Goal: Task Accomplishment & Management: Manage account settings

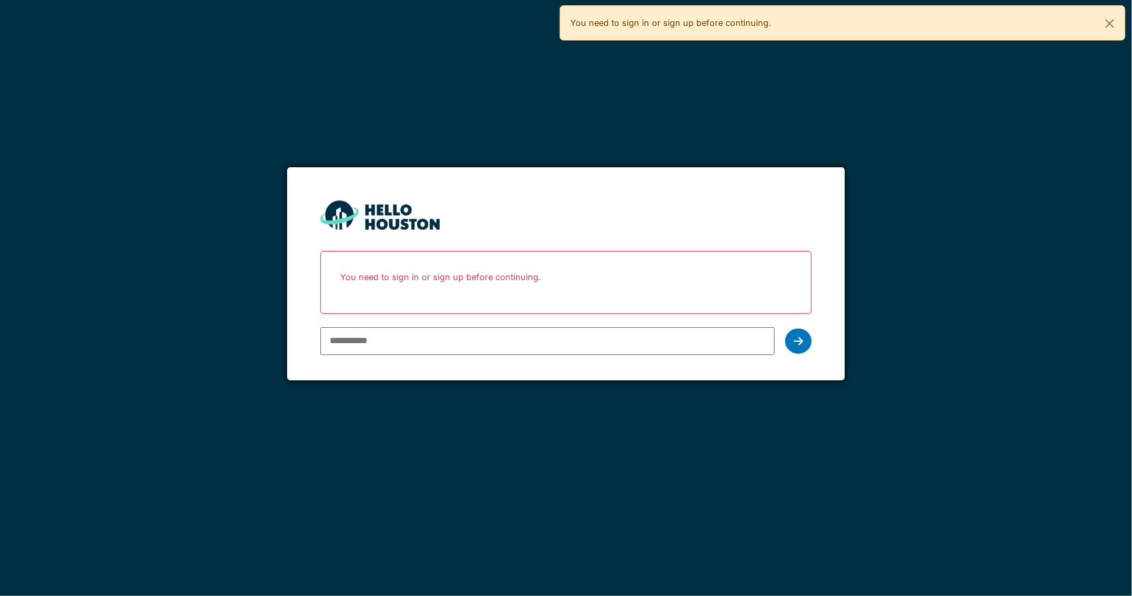
click at [472, 334] on input "email" at bounding box center [547, 341] width 454 height 28
drag, startPoint x: 402, startPoint y: 302, endPoint x: 398, endPoint y: 332, distance: 30.8
click at [402, 304] on div "You need to sign in or sign up before continuing." at bounding box center [565, 282] width 491 height 63
click at [398, 332] on input "email" at bounding box center [547, 341] width 454 height 28
type input "*"
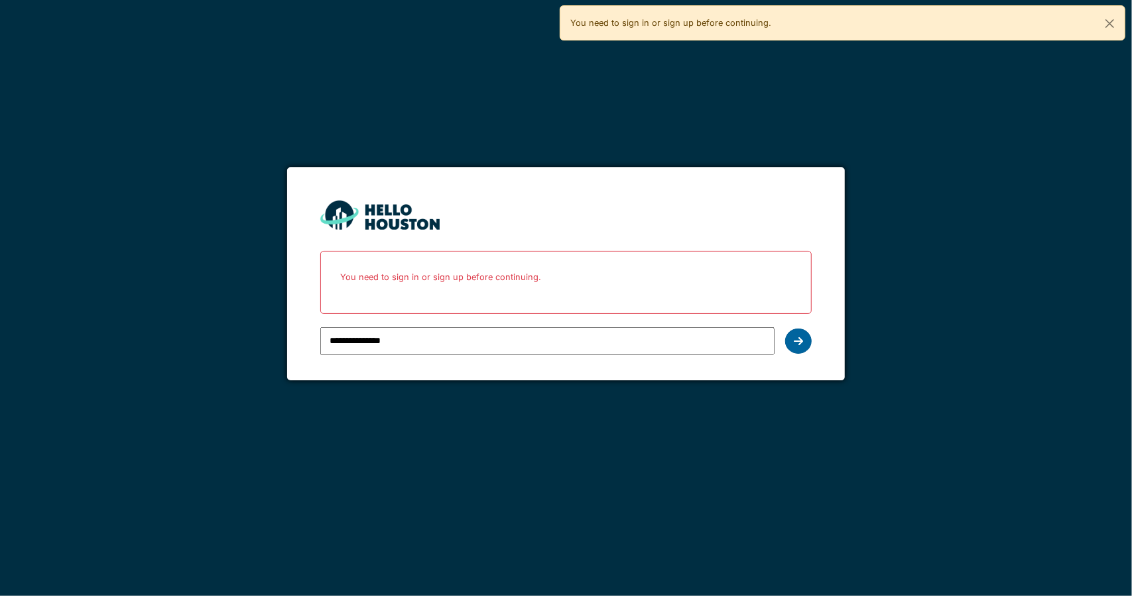
type input "**********"
click at [808, 346] on div at bounding box center [798, 340] width 27 height 25
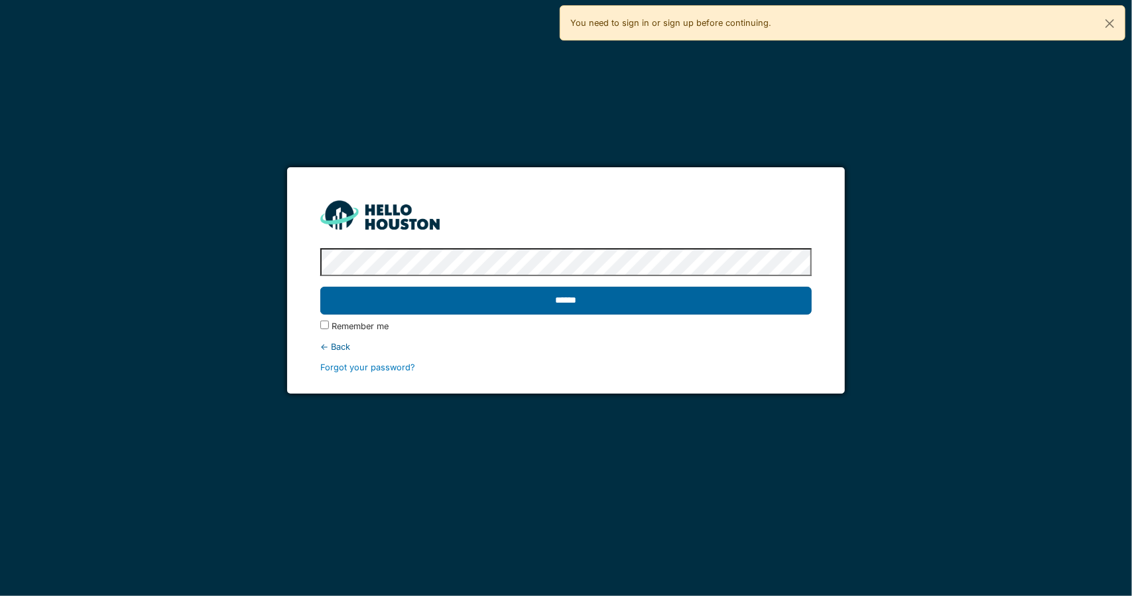
click at [511, 303] on input "******" at bounding box center [565, 301] width 491 height 28
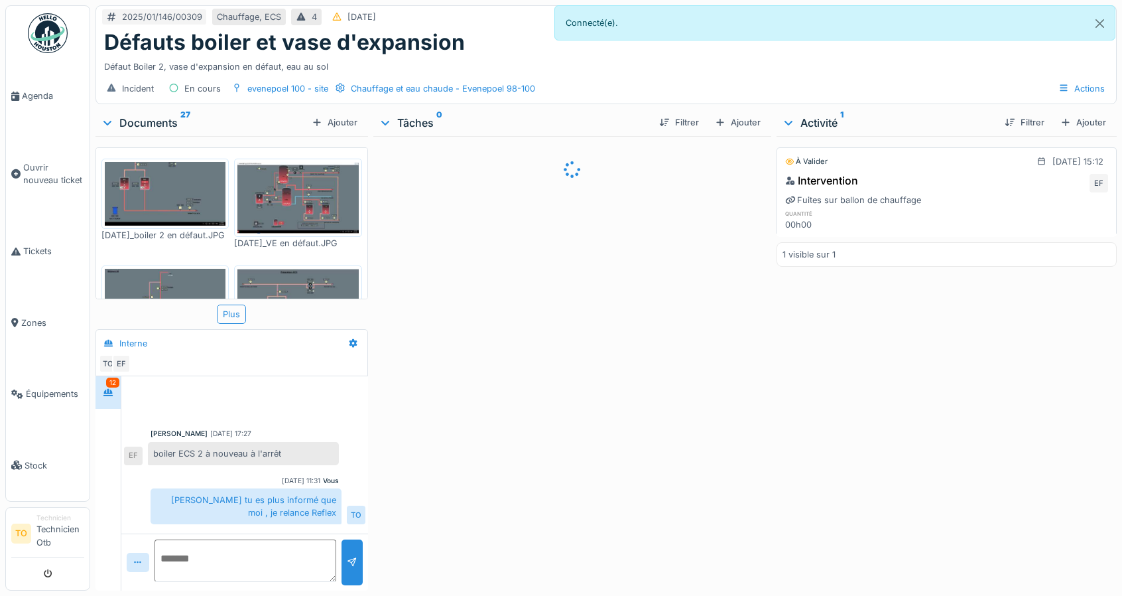
scroll to position [523, 0]
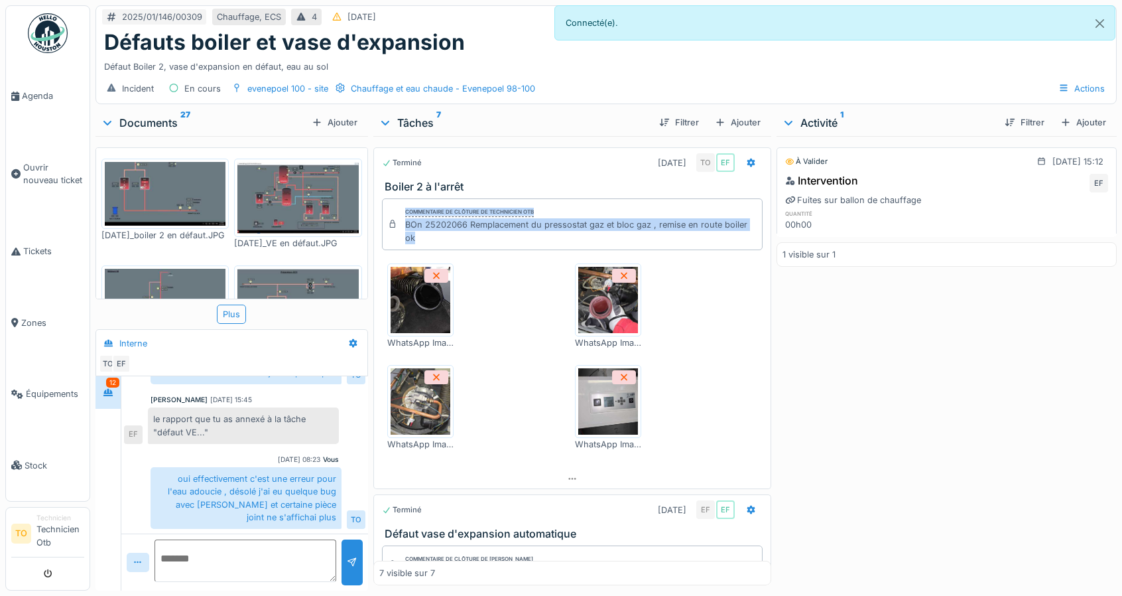
drag, startPoint x: 476, startPoint y: 235, endPoint x: 524, endPoint y: 237, distance: 47.8
click at [385, 227] on div "Commentaire de clôture de Technicien Otb BOn 25202066 Remplacement du pressosta…" at bounding box center [572, 224] width 381 height 52
click at [524, 237] on div "BOn 25202066 Remplacement du pressostat gaz et bloc gaz , remise en route boile…" at bounding box center [581, 230] width 352 height 25
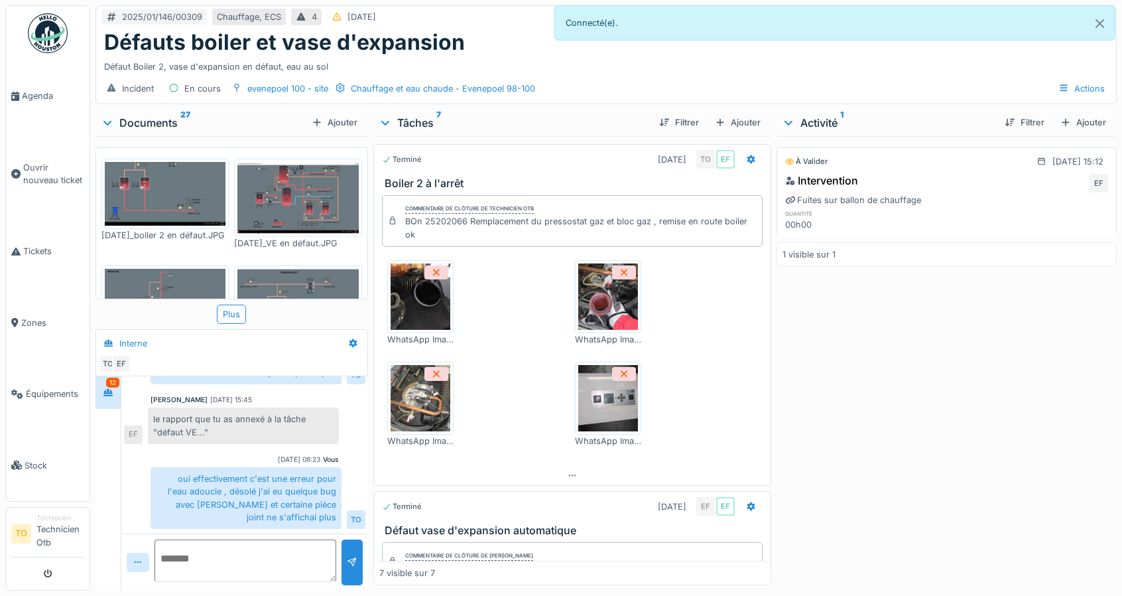
scroll to position [0, 0]
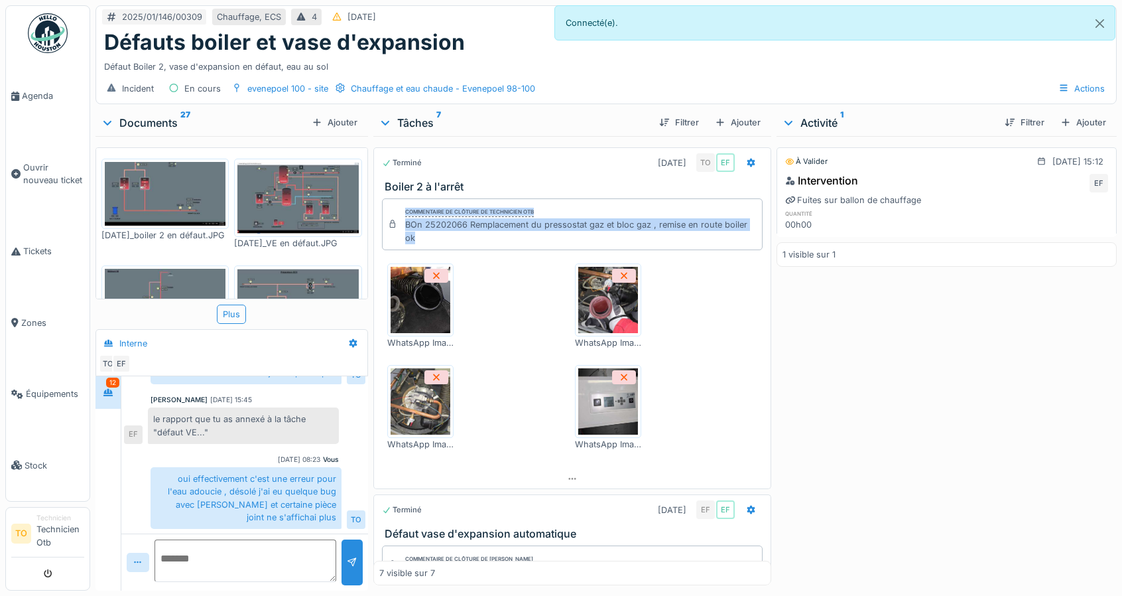
drag, startPoint x: 441, startPoint y: 230, endPoint x: 391, endPoint y: 221, distance: 50.6
click at [391, 221] on div "Commentaire de clôture de Technicien Otb BOn 25202066 Remplacement du pressosta…" at bounding box center [572, 224] width 381 height 52
click at [561, 233] on div "BOn 25202066 Remplacement du pressostat gaz et bloc gaz , remise en route boile…" at bounding box center [581, 230] width 352 height 25
click at [424, 310] on img at bounding box center [421, 300] width 60 height 66
click at [584, 323] on img at bounding box center [608, 300] width 60 height 66
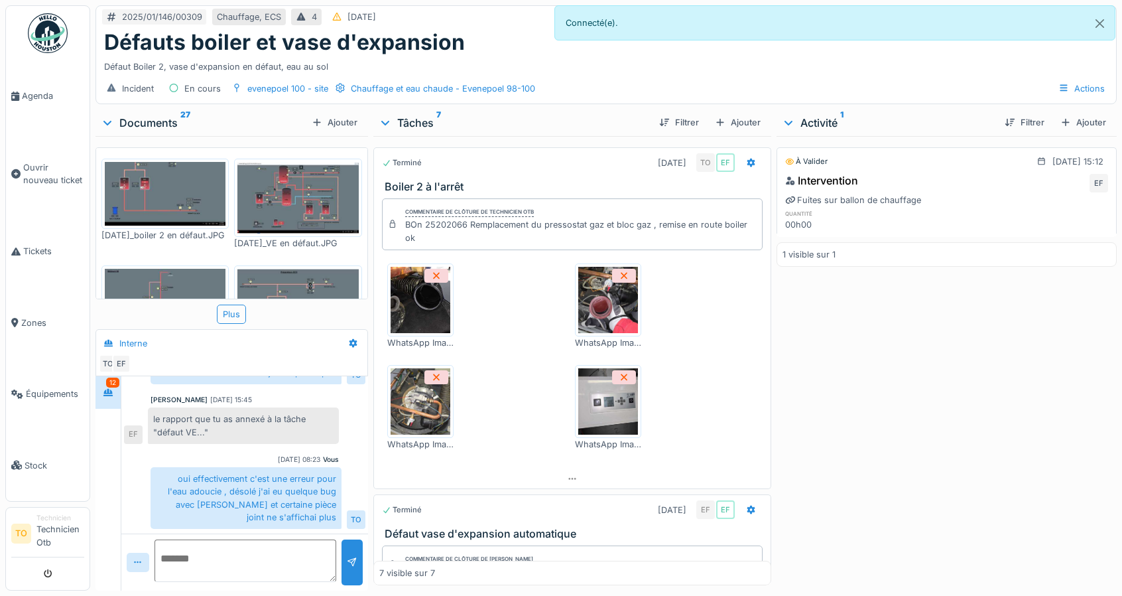
click at [427, 403] on img at bounding box center [421, 401] width 60 height 66
click at [604, 399] on img at bounding box center [608, 401] width 60 height 66
click at [436, 224] on div "BOn 25202066 Remplacement du pressostat gaz et bloc gaz , remise en route boile…" at bounding box center [581, 230] width 352 height 25
copy div "25202066"
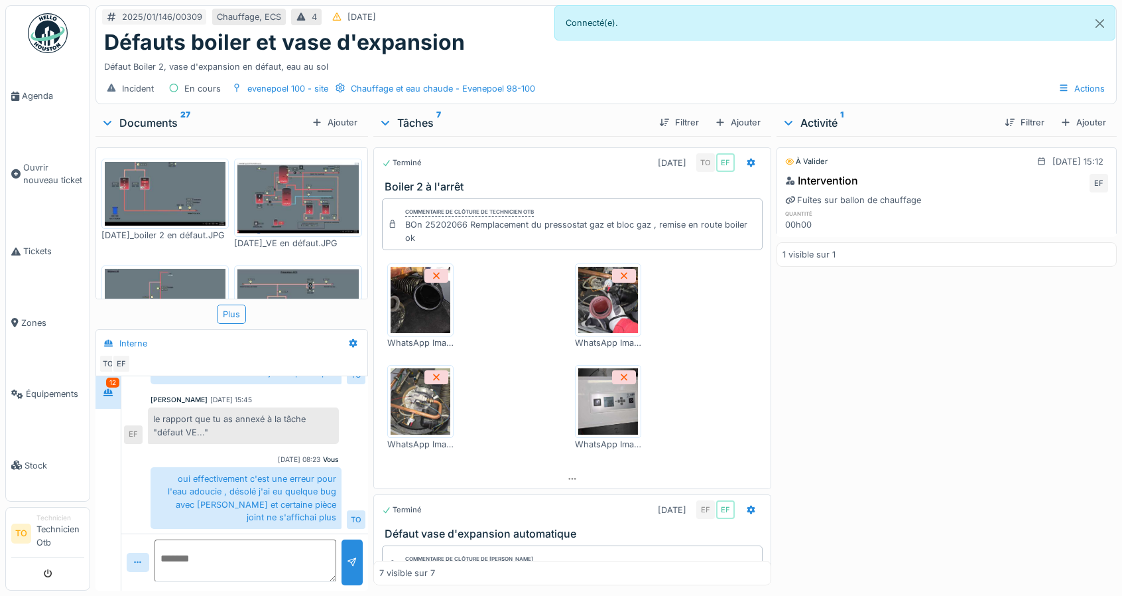
click at [501, 229] on div "BOn 25202066 Remplacement du pressostat gaz et bloc gaz , remise en route boile…" at bounding box center [581, 230] width 352 height 25
drag, startPoint x: 448, startPoint y: 239, endPoint x: 385, endPoint y: 222, distance: 65.8
click at [385, 222] on div "Commentaire de clôture de Technicien Otb BOn 25202066 Remplacement du pressosta…" at bounding box center [572, 224] width 381 height 52
click at [527, 238] on div "BOn 25202066 Remplacement du pressostat gaz et bloc gaz , remise en route boile…" at bounding box center [581, 230] width 352 height 25
drag, startPoint x: 454, startPoint y: 235, endPoint x: 361, endPoint y: 233, distance: 92.2
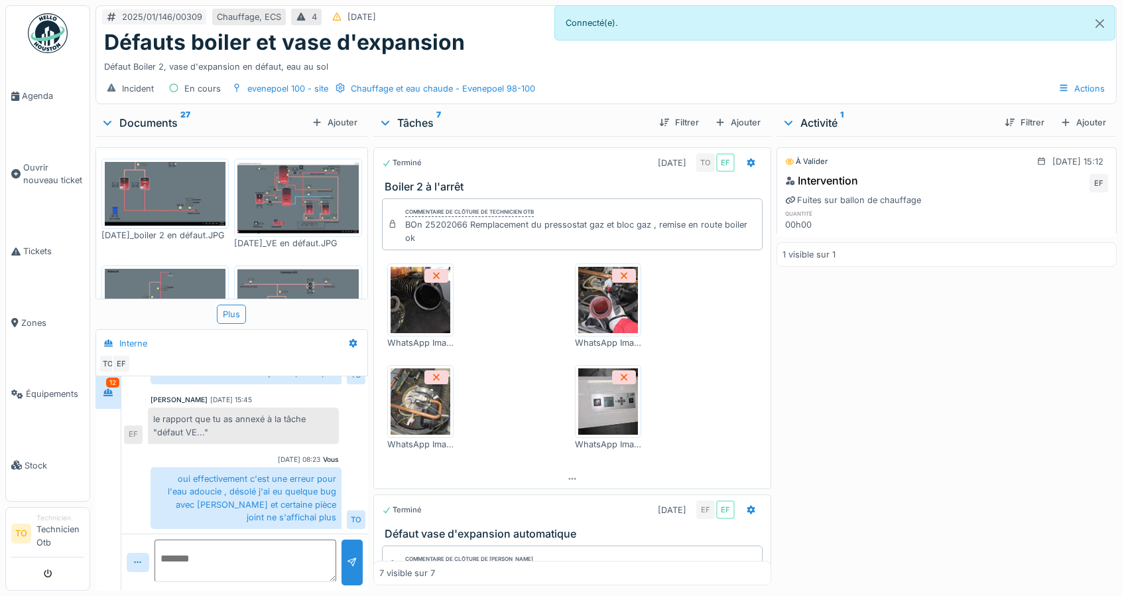
click at [361, 233] on div "2025/01/146/00309 Chauffage, ECS 4 13/01/2025 EF EF EF TO EF Défauts boiler et …" at bounding box center [606, 298] width 1032 height 596
click at [484, 243] on div "Commentaire de clôture de Technicien Otb BOn 25202066 Remplacement du pressosta…" at bounding box center [572, 224] width 381 height 52
drag, startPoint x: 456, startPoint y: 238, endPoint x: 381, endPoint y: 229, distance: 76.1
click at [382, 229] on div "Commentaire de clôture de Technicien Otb BOn 25202066 Remplacement du pressosta…" at bounding box center [572, 224] width 381 height 52
click at [461, 238] on div "BOn 25202066 Remplacement du pressostat gaz et bloc gaz , remise en route boile…" at bounding box center [581, 230] width 352 height 25
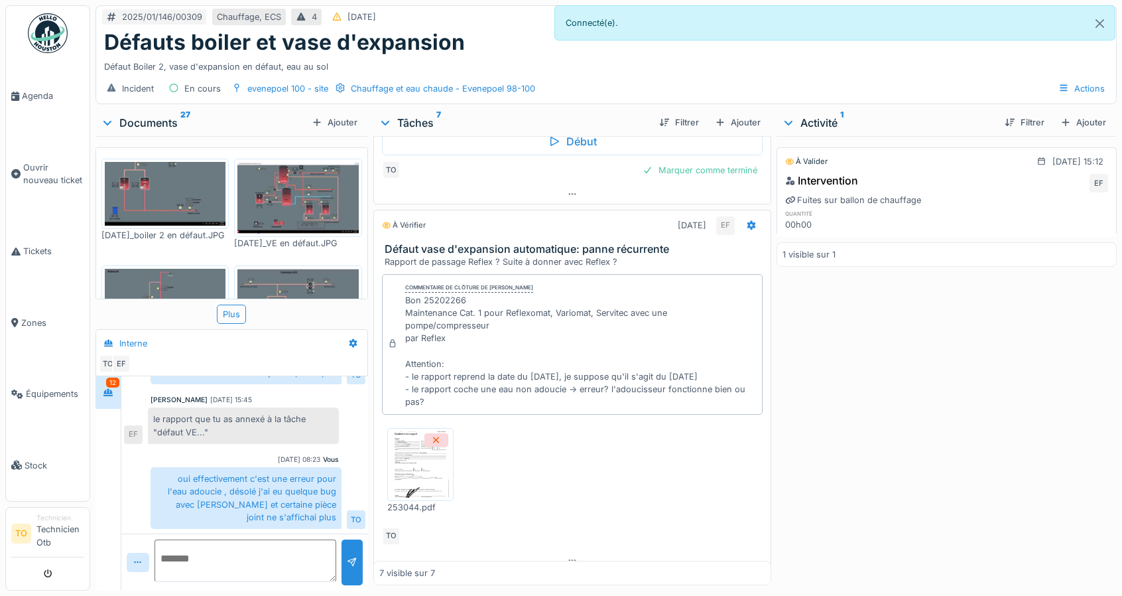
scroll to position [10, 0]
click at [423, 448] on img at bounding box center [421, 464] width 60 height 66
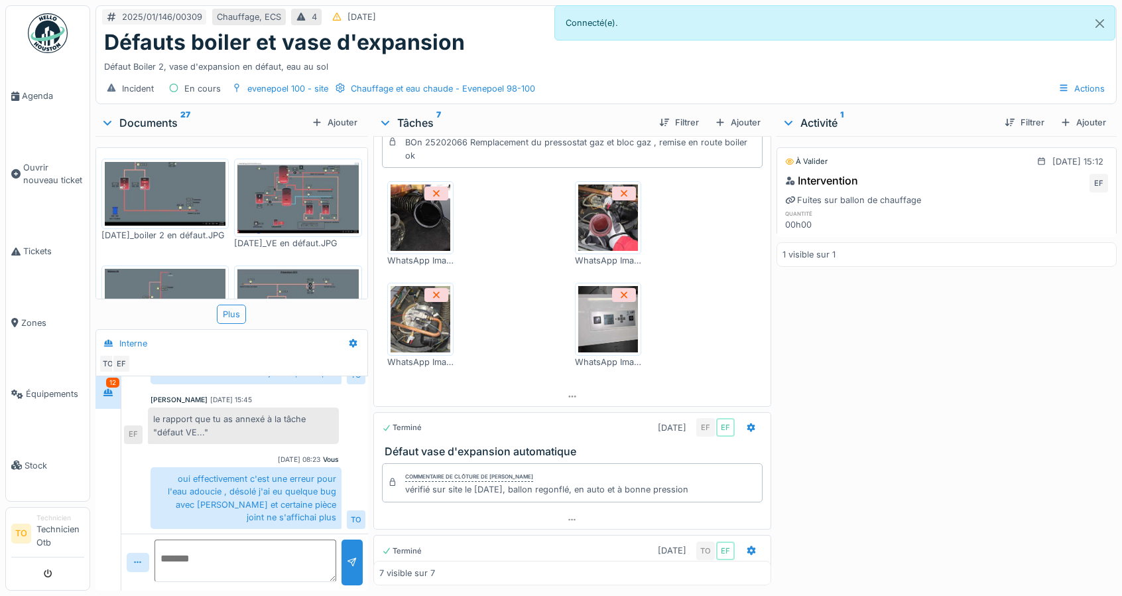
scroll to position [0, 0]
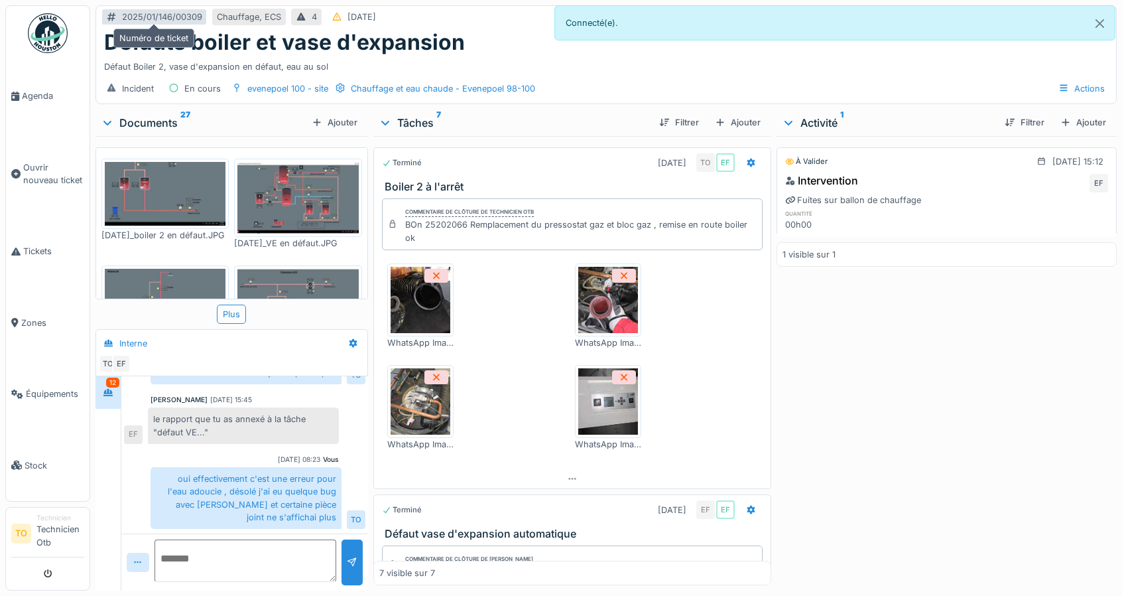
click at [134, 17] on div "2025/01/146/00309" at bounding box center [162, 17] width 80 height 13
drag, startPoint x: 117, startPoint y: 19, endPoint x: 212, endPoint y: 29, distance: 95.3
click at [206, 25] on div "2025/01/146/00309 Chauffage, ECS 4 13/01/2025 EF EF EF TO EF" at bounding box center [606, 18] width 1020 height 24
click at [380, 126] on icon at bounding box center [385, 122] width 11 height 13
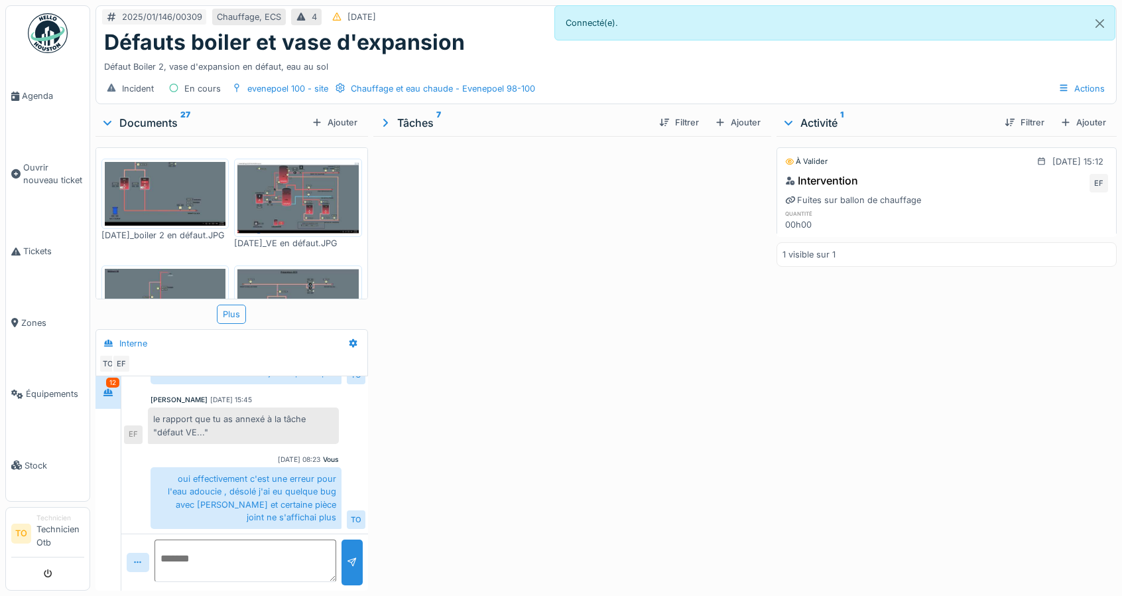
click at [379, 126] on icon at bounding box center [385, 122] width 13 height 11
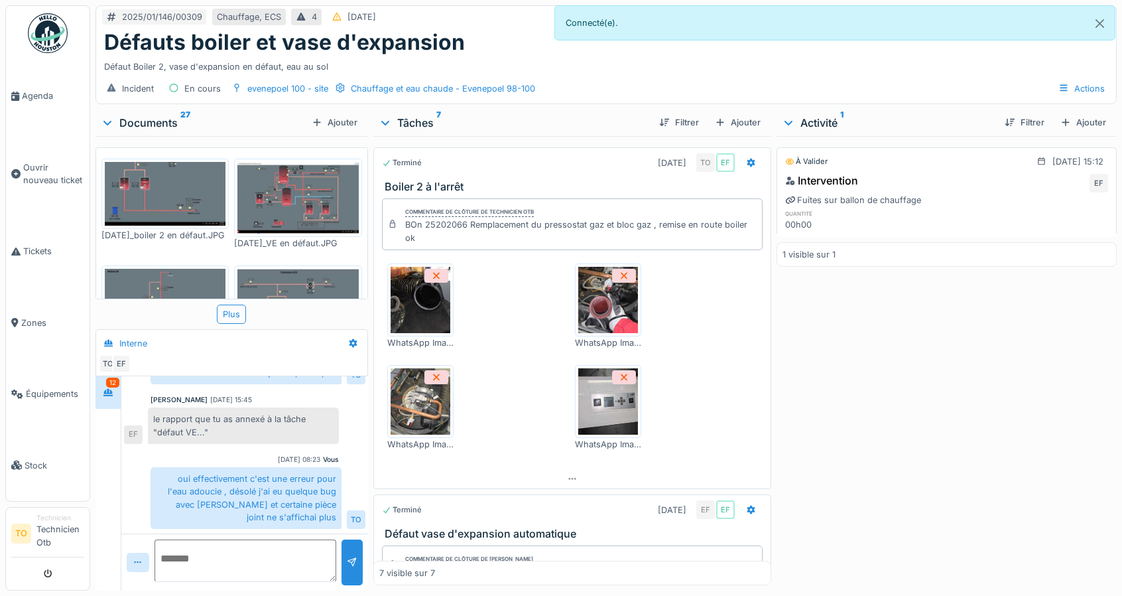
click at [380, 126] on icon at bounding box center [385, 122] width 11 height 13
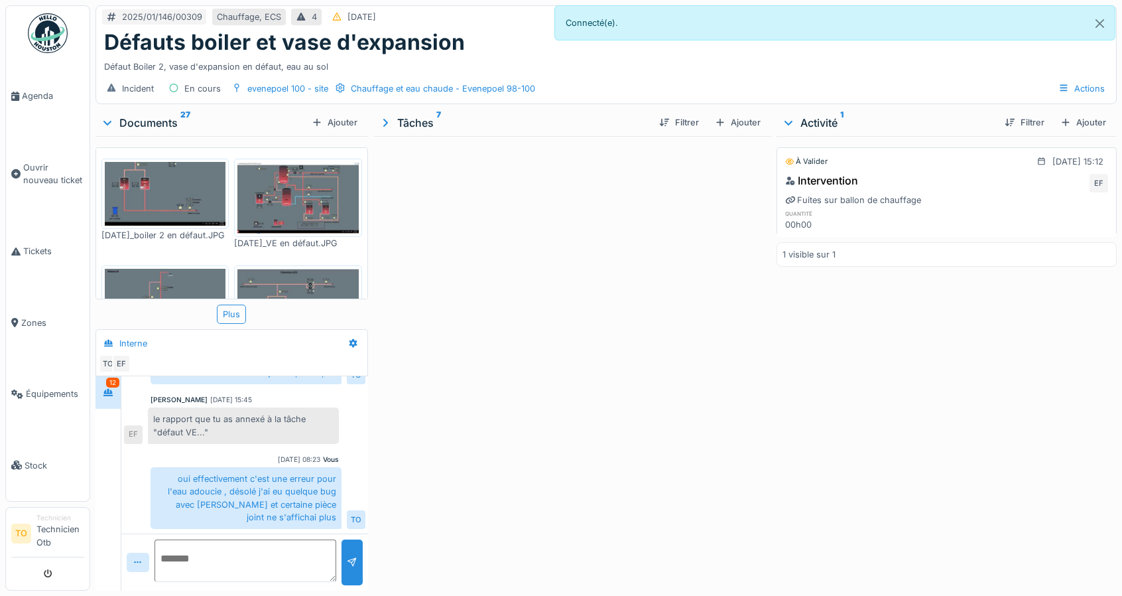
click at [106, 115] on div "Documents 27" at bounding box center [204, 123] width 206 height 16
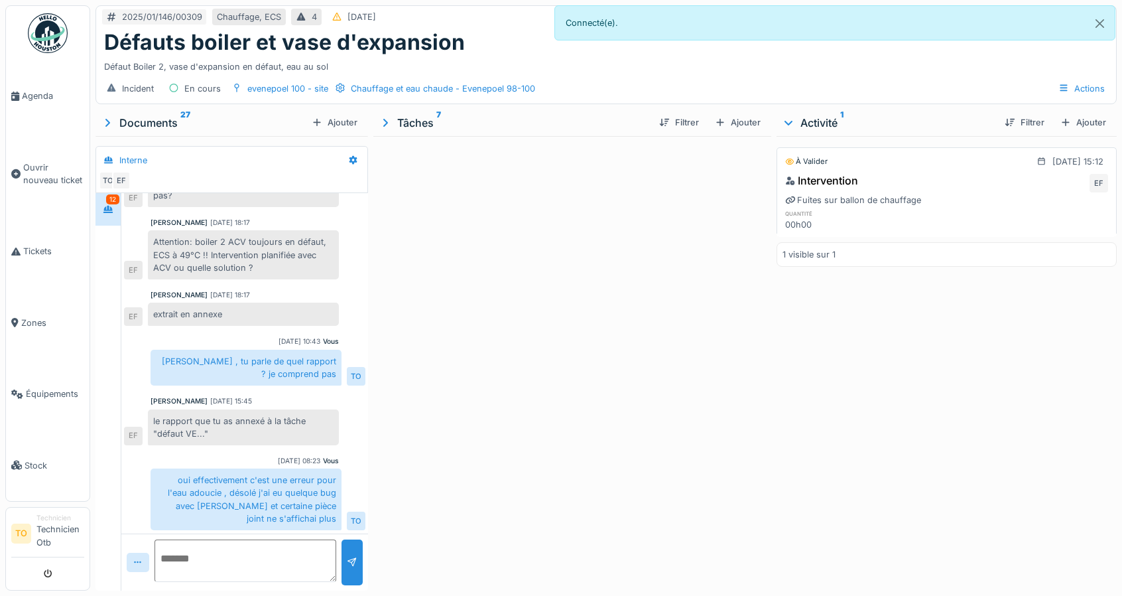
click at [107, 121] on icon at bounding box center [107, 122] width 13 height 11
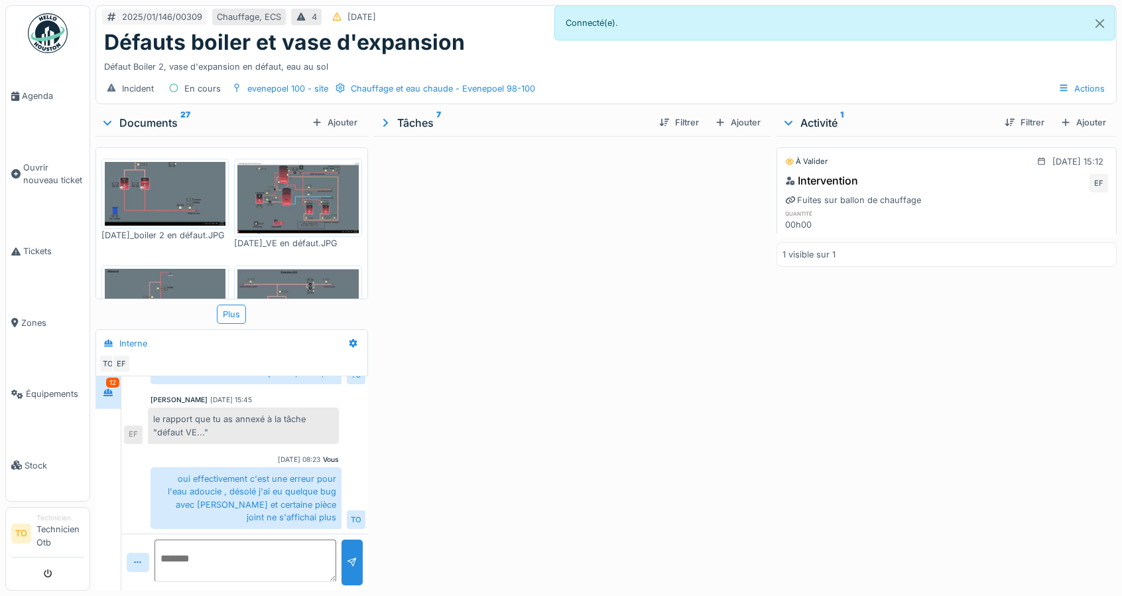
click at [383, 125] on icon at bounding box center [385, 123] width 5 height 8
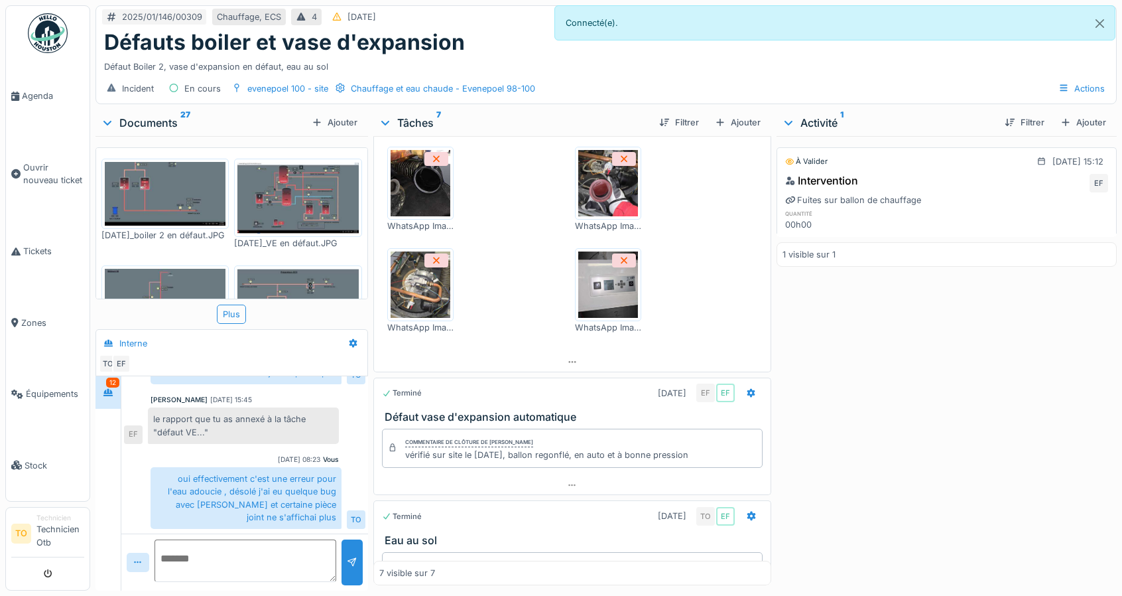
scroll to position [0, 0]
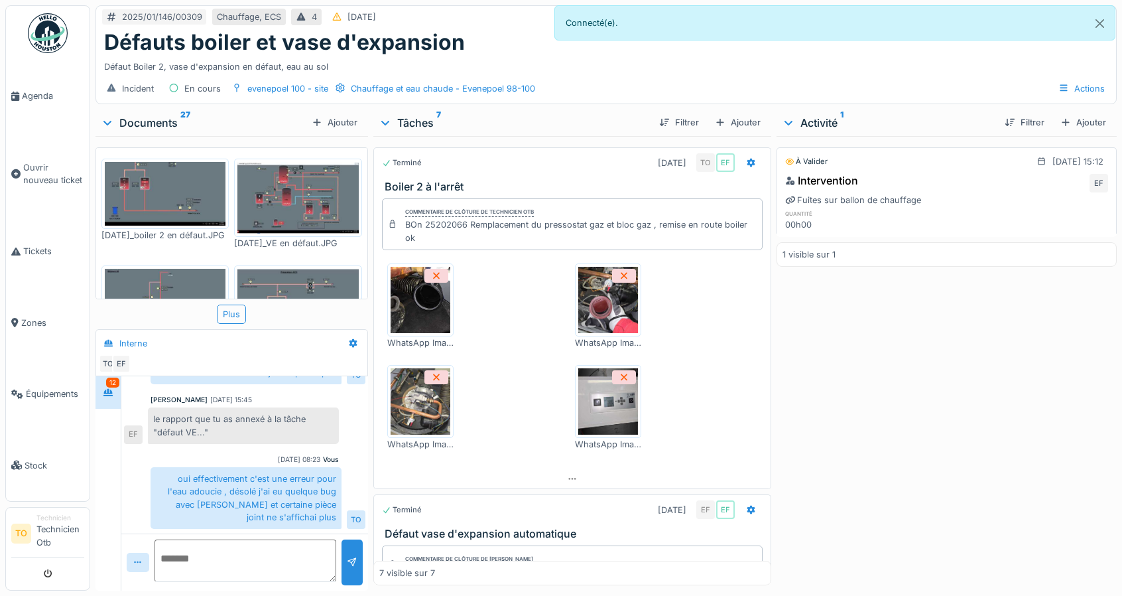
click at [387, 124] on icon at bounding box center [385, 122] width 11 height 13
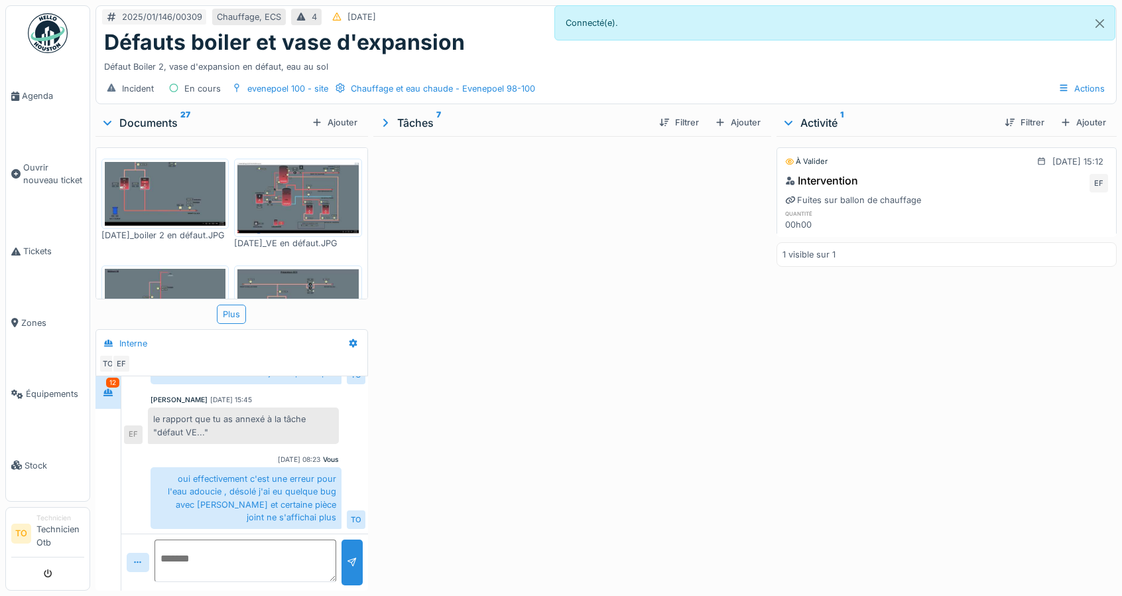
click at [387, 124] on icon at bounding box center [385, 122] width 13 height 11
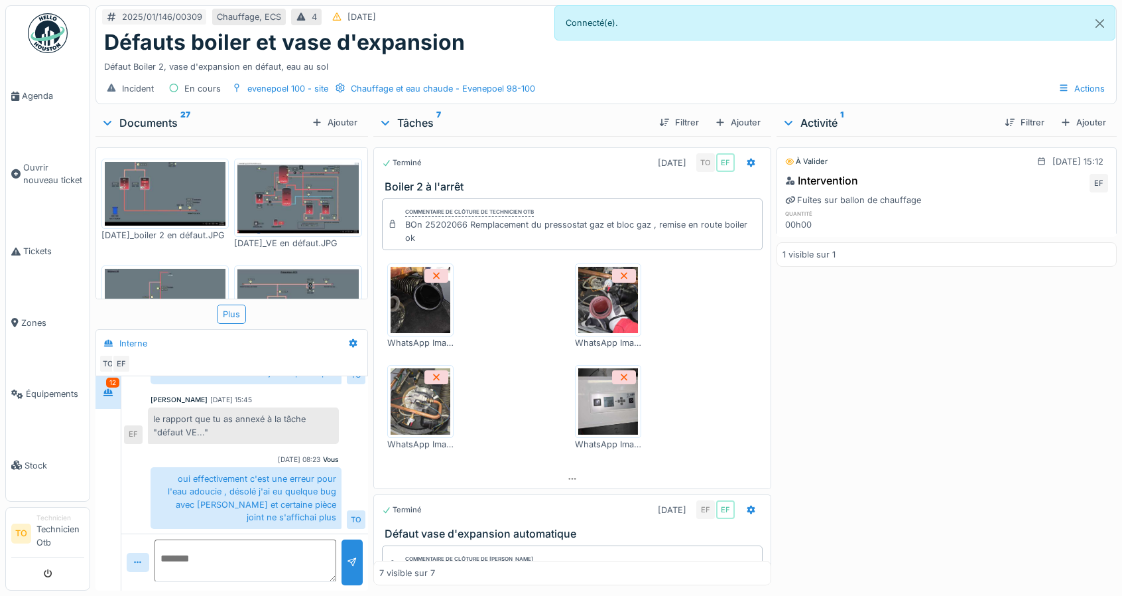
click at [791, 122] on div "Activité 1" at bounding box center [888, 123] width 212 height 16
drag, startPoint x: 791, startPoint y: 122, endPoint x: 795, endPoint y: 133, distance: 12.2
click at [791, 122] on div "Activité 1" at bounding box center [888, 123] width 212 height 16
click at [387, 122] on icon at bounding box center [385, 122] width 11 height 13
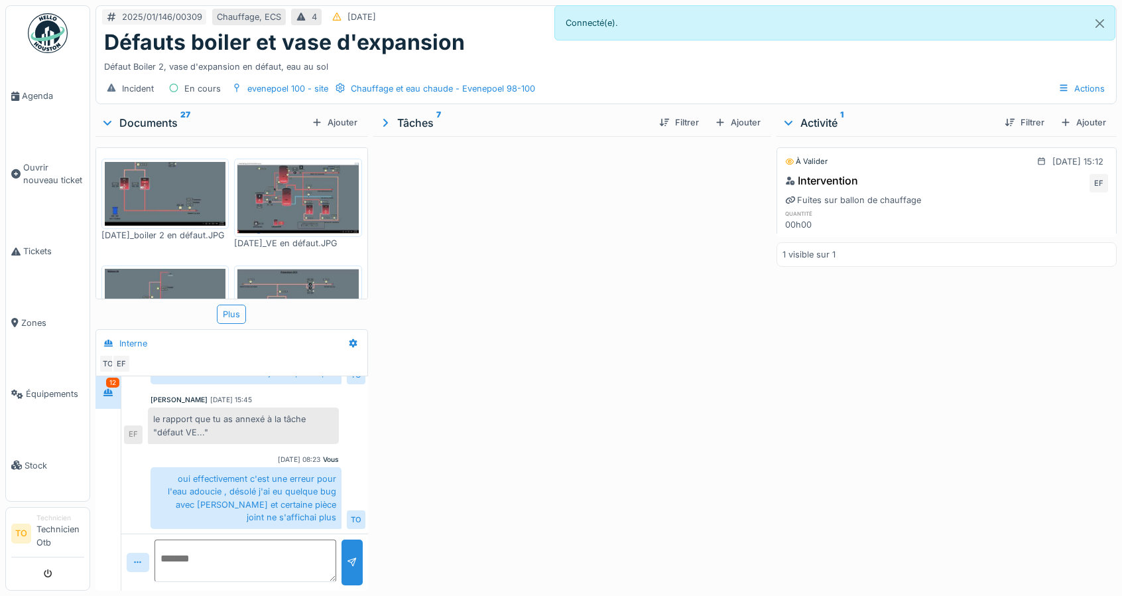
click at [114, 121] on div at bounding box center [107, 122] width 16 height 13
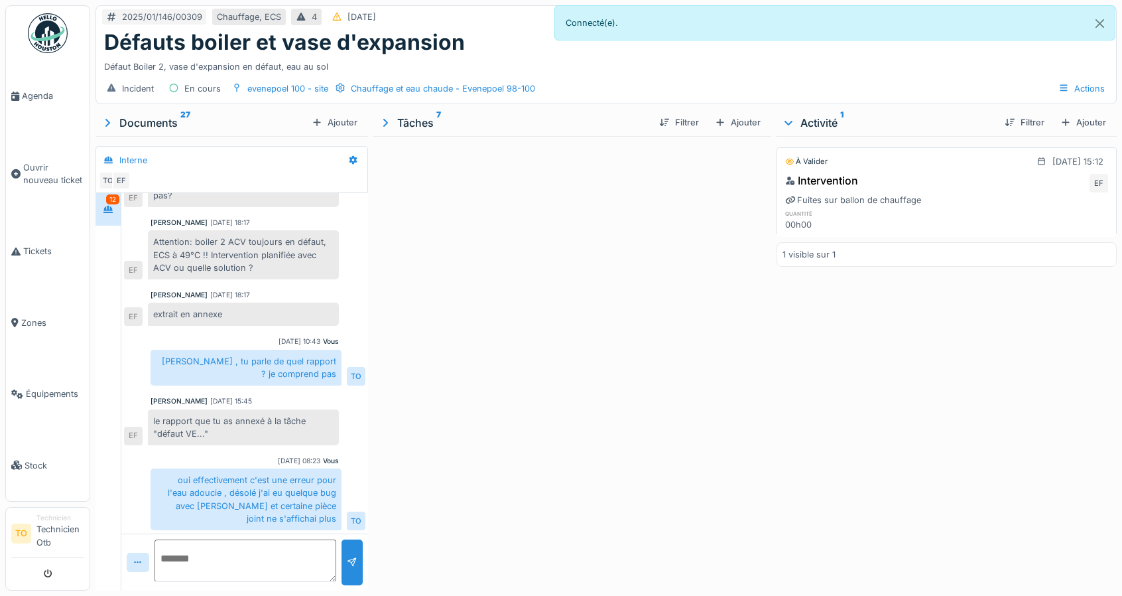
click at [113, 123] on icon at bounding box center [107, 122] width 13 height 11
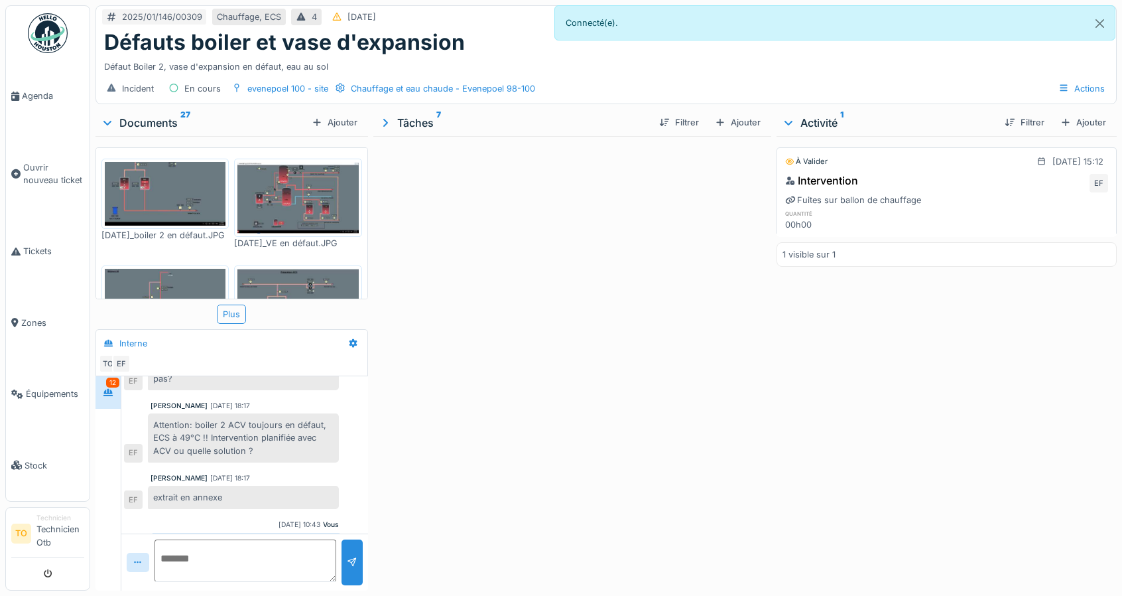
scroll to position [523, 0]
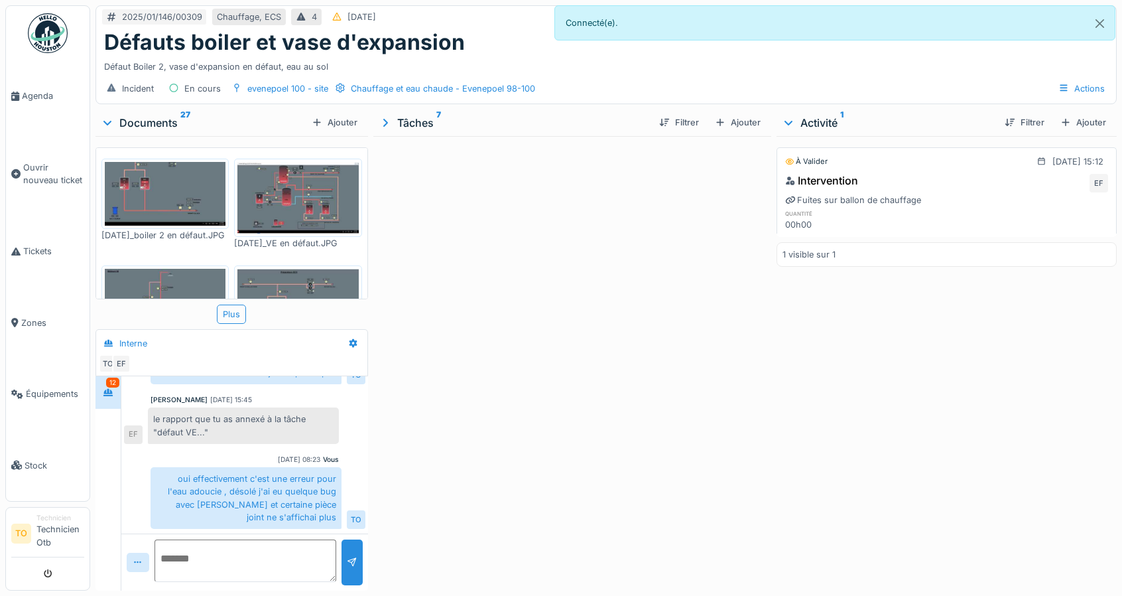
click at [383, 123] on icon at bounding box center [385, 123] width 5 height 8
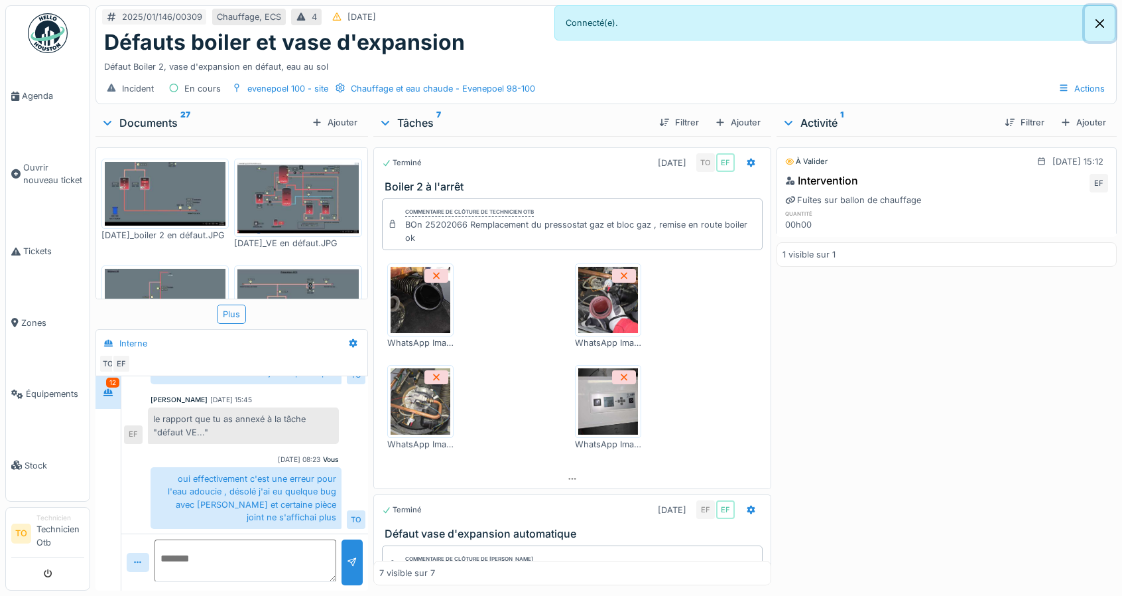
click at [1088, 23] on button "Close" at bounding box center [1100, 23] width 30 height 35
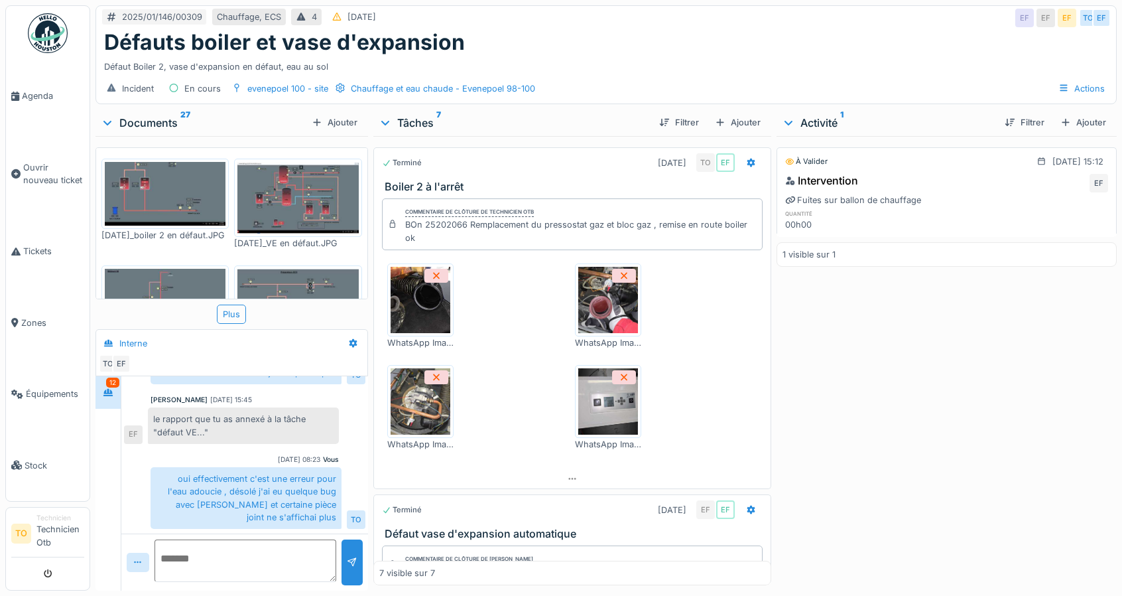
click at [383, 121] on icon at bounding box center [385, 122] width 11 height 13
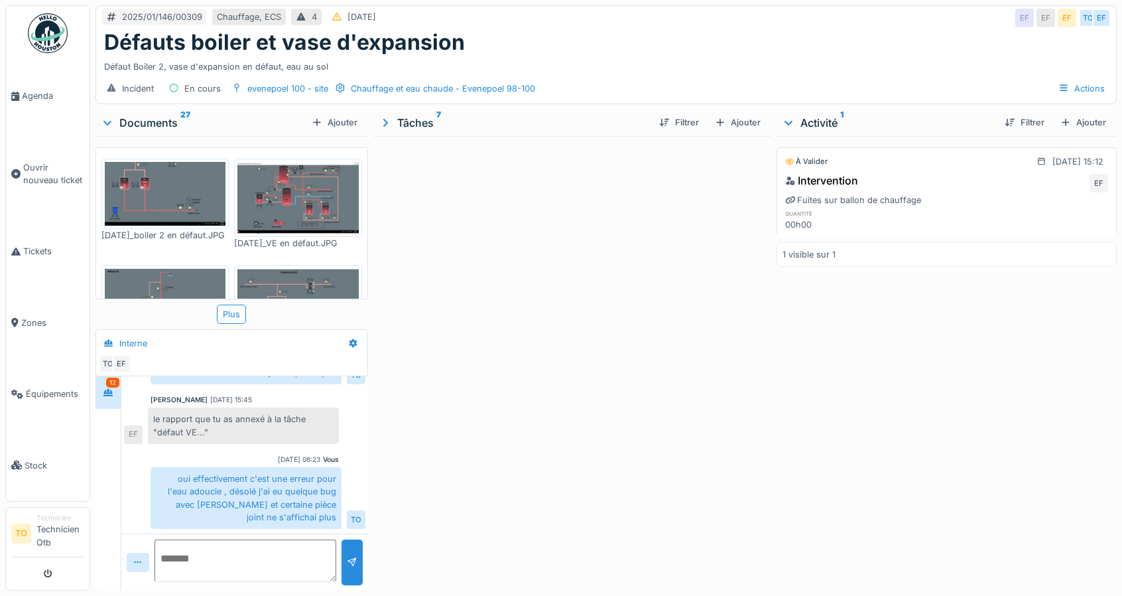
click at [384, 119] on icon at bounding box center [385, 122] width 13 height 11
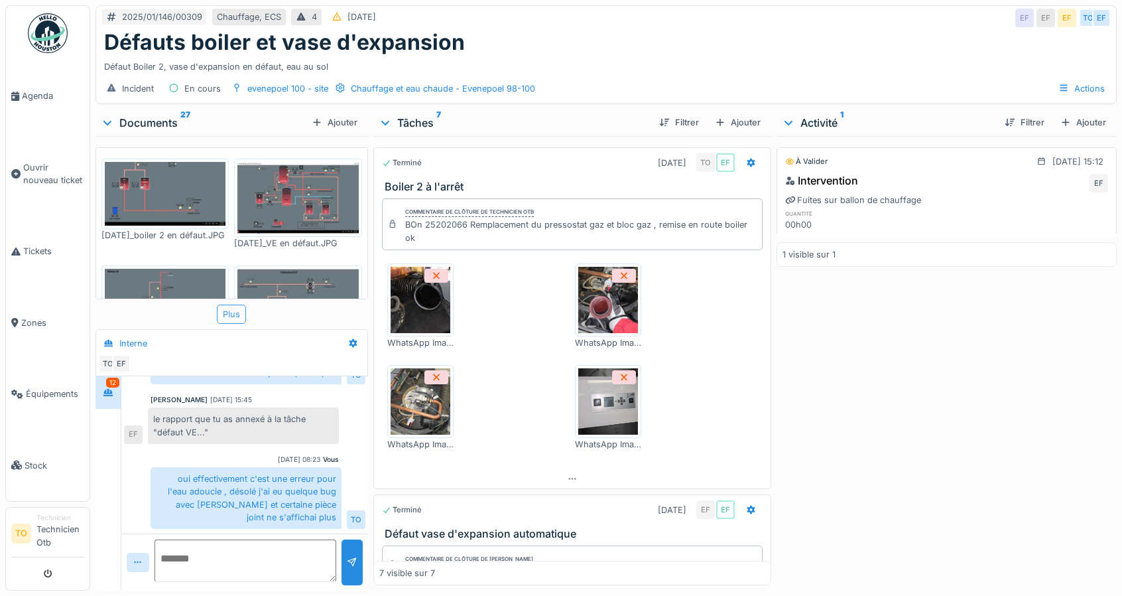
click at [230, 313] on div "Plus" at bounding box center [231, 313] width 29 height 19
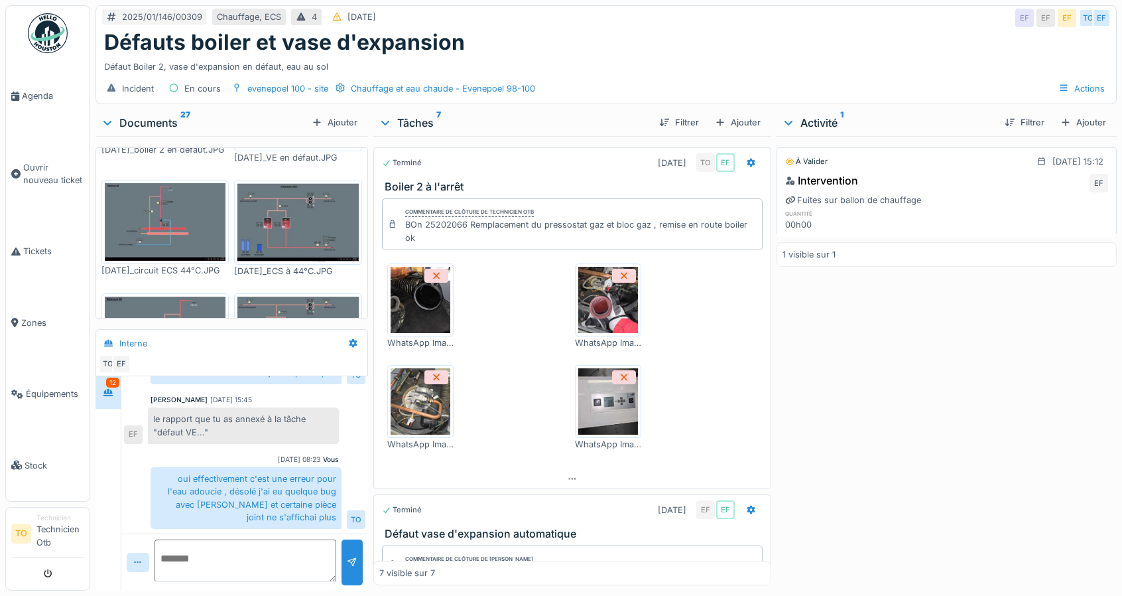
scroll to position [0, 0]
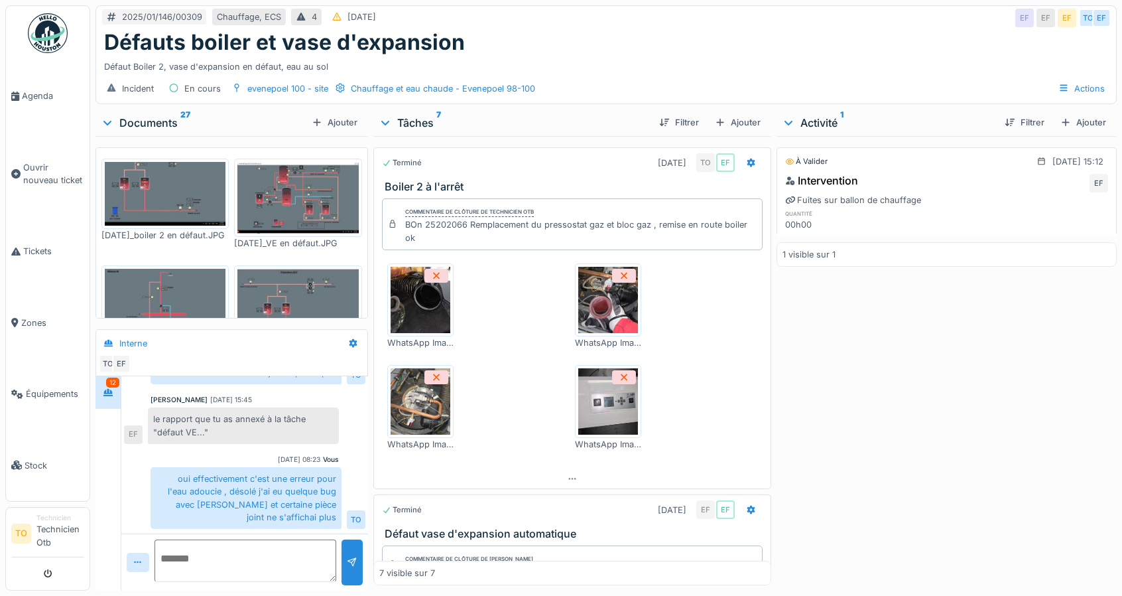
click at [879, 491] on div "À valider 21/02/2025 @ 15:12 Intervention EF Fuites sur ballon de chauffage qua…" at bounding box center [947, 360] width 340 height 449
click at [135, 14] on div "2025/01/146/00309" at bounding box center [162, 17] width 80 height 13
drag, startPoint x: 125, startPoint y: 17, endPoint x: 207, endPoint y: 26, distance: 82.1
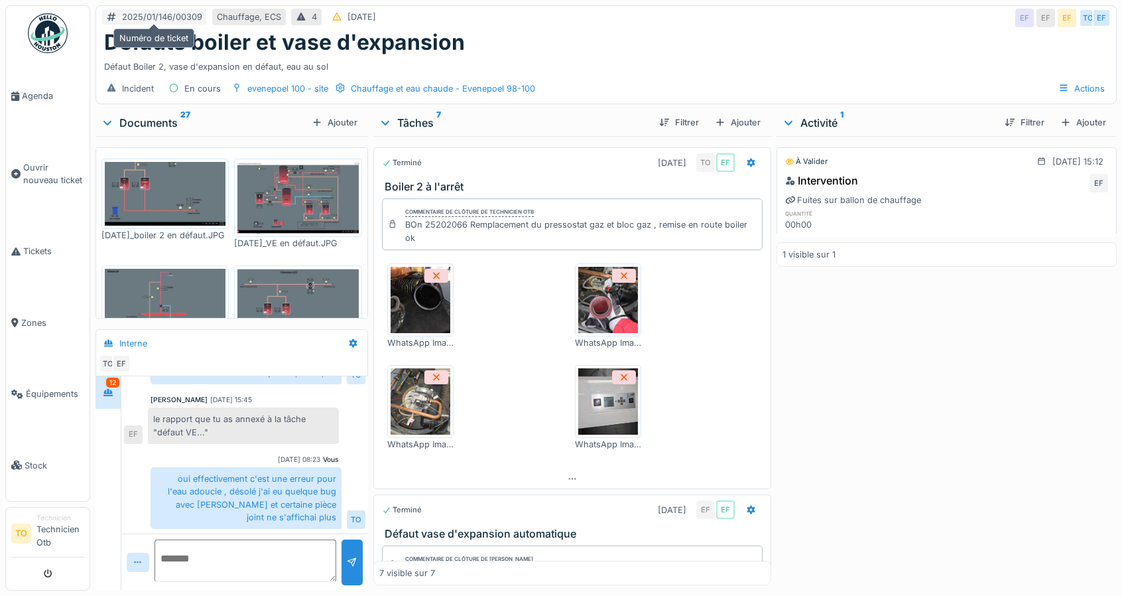
click at [207, 25] on div "2025/01/146/00309 Chauffage, ECS 4 13/01/2025 EF EF EF TO EF" at bounding box center [606, 18] width 1020 height 24
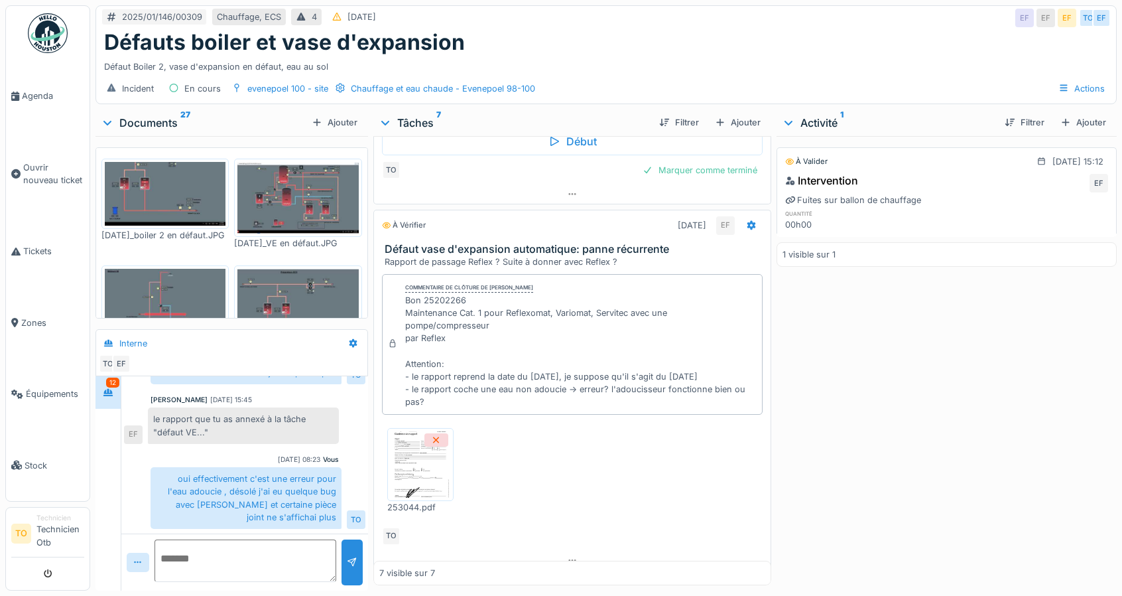
scroll to position [10, 0]
click at [443, 446] on img at bounding box center [421, 464] width 60 height 66
click at [46, 251] on span "Tickets" at bounding box center [53, 251] width 61 height 13
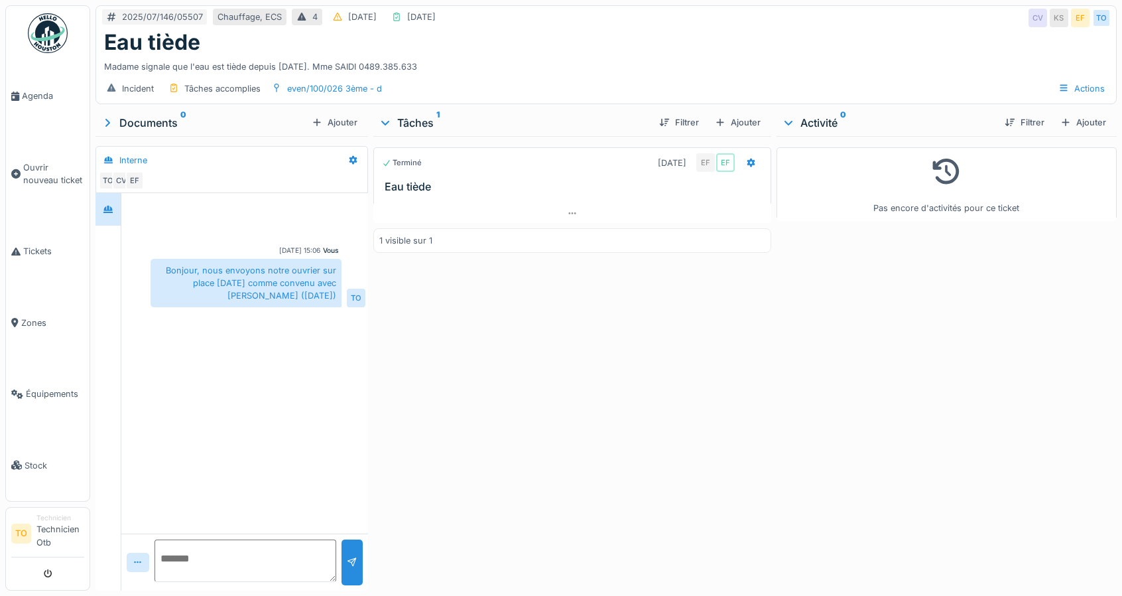
scroll to position [10, 0]
click at [253, 549] on textarea at bounding box center [246, 560] width 182 height 42
paste textarea "*********"
type textarea "**********"
click at [265, 539] on textarea "**********" at bounding box center [246, 560] width 182 height 42
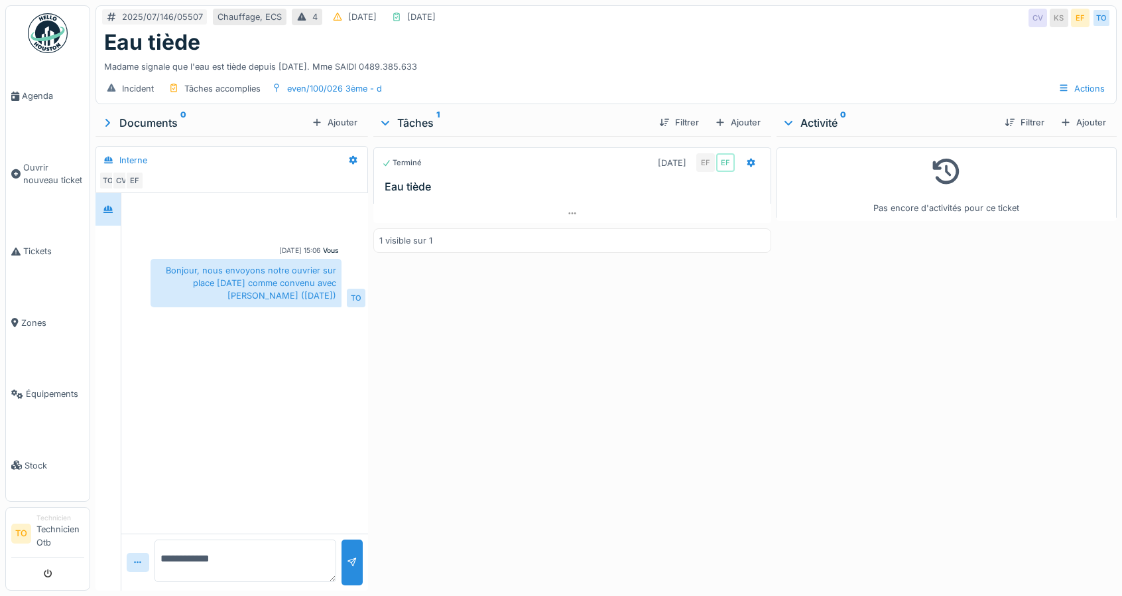
click at [265, 539] on textarea "**********" at bounding box center [246, 560] width 182 height 42
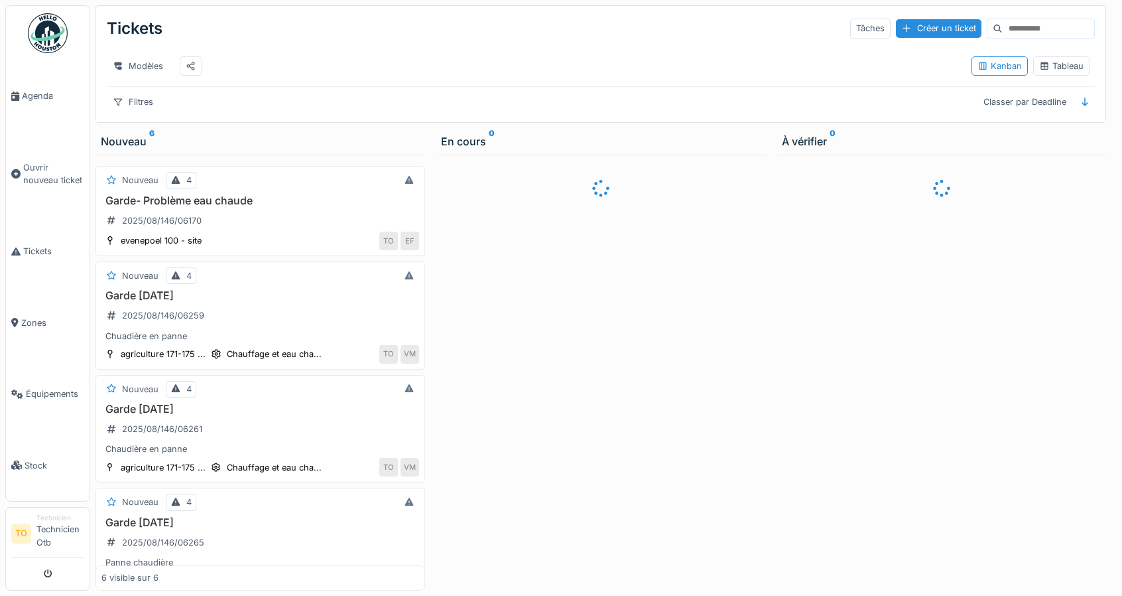
click at [1004, 23] on input at bounding box center [1049, 28] width 92 height 19
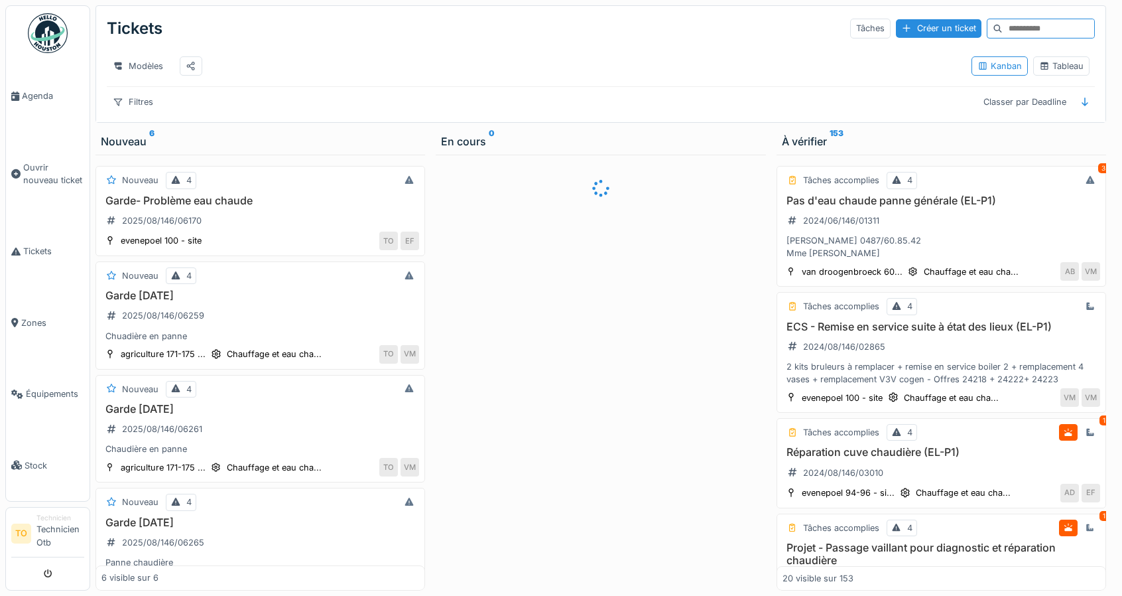
paste input "**********"
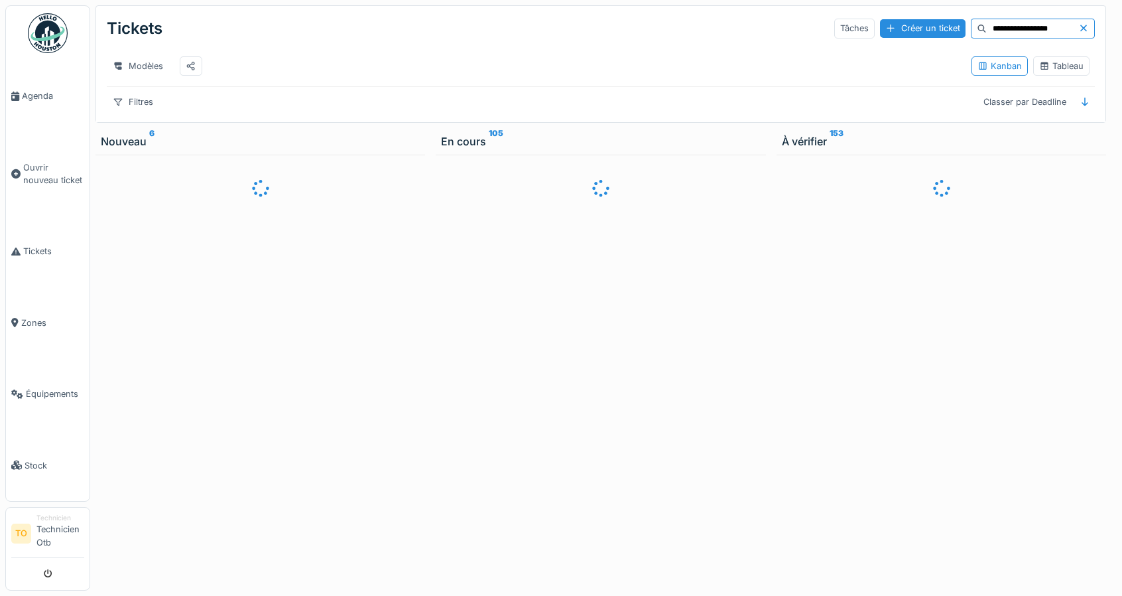
type input "**********"
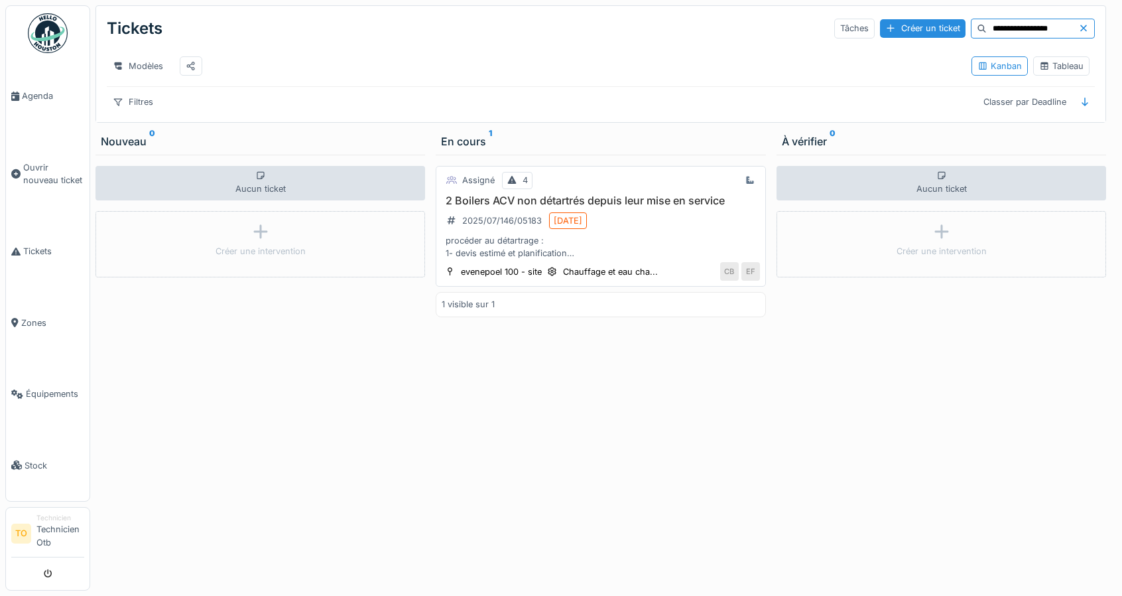
click at [616, 207] on h3 "2 Boilers ACV non détartrés depuis leur mise en service" at bounding box center [601, 200] width 318 height 13
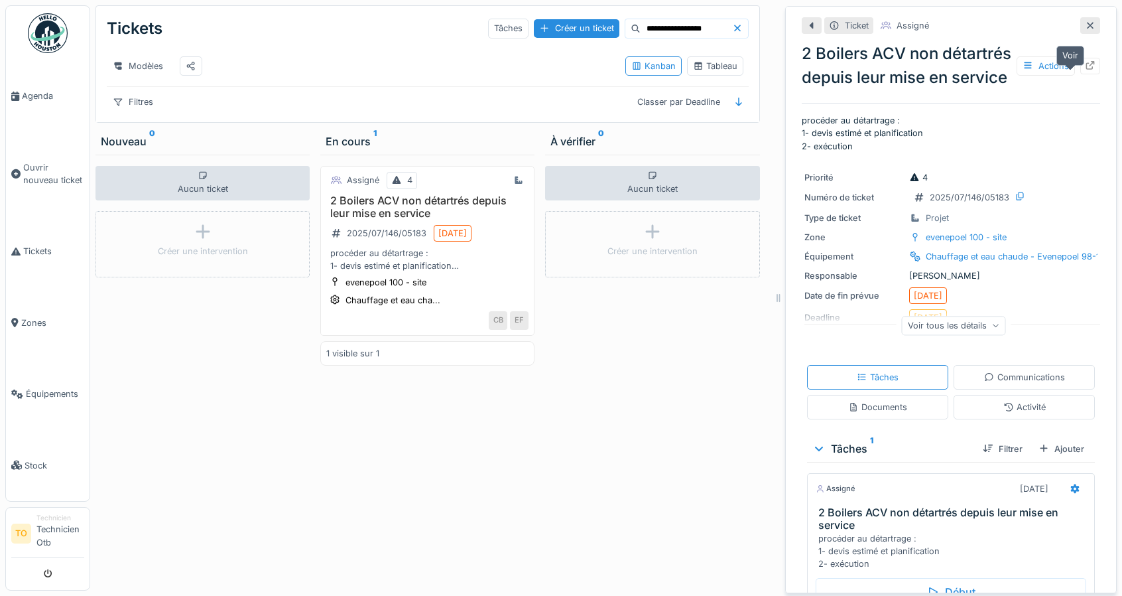
click at [1086, 70] on icon at bounding box center [1090, 65] width 9 height 9
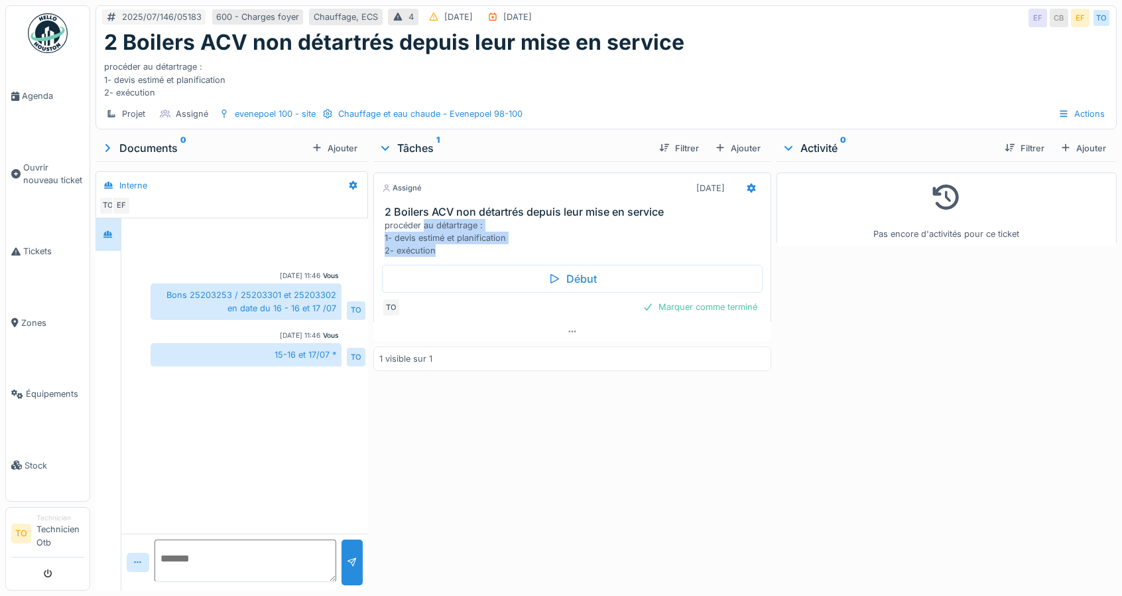
drag, startPoint x: 447, startPoint y: 251, endPoint x: 499, endPoint y: 227, distance: 56.7
click at [421, 229] on div "procéder au détartrage : 1- devis estimé et planification 2- exécution" at bounding box center [575, 238] width 381 height 38
click at [523, 219] on div "procéder au détartrage : 1- devis estimé et planification 2- exécution" at bounding box center [575, 238] width 381 height 38
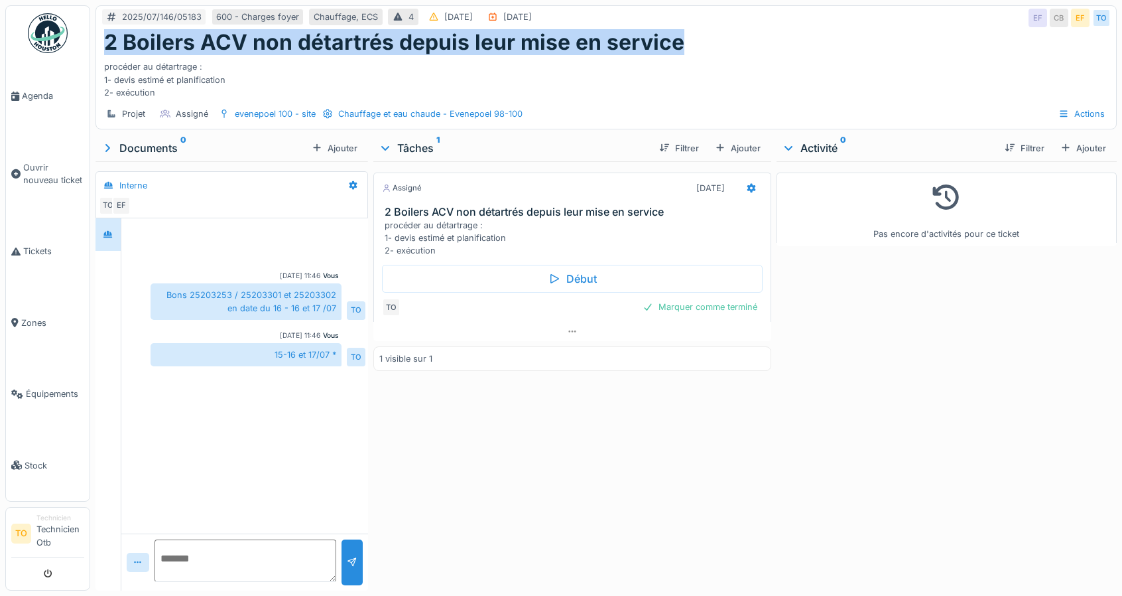
drag, startPoint x: 104, startPoint y: 30, endPoint x: 688, endPoint y: 35, distance: 584.4
click at [688, 35] on div "2 Boilers ACV non détartrés depuis leur mise en service" at bounding box center [606, 42] width 1004 height 25
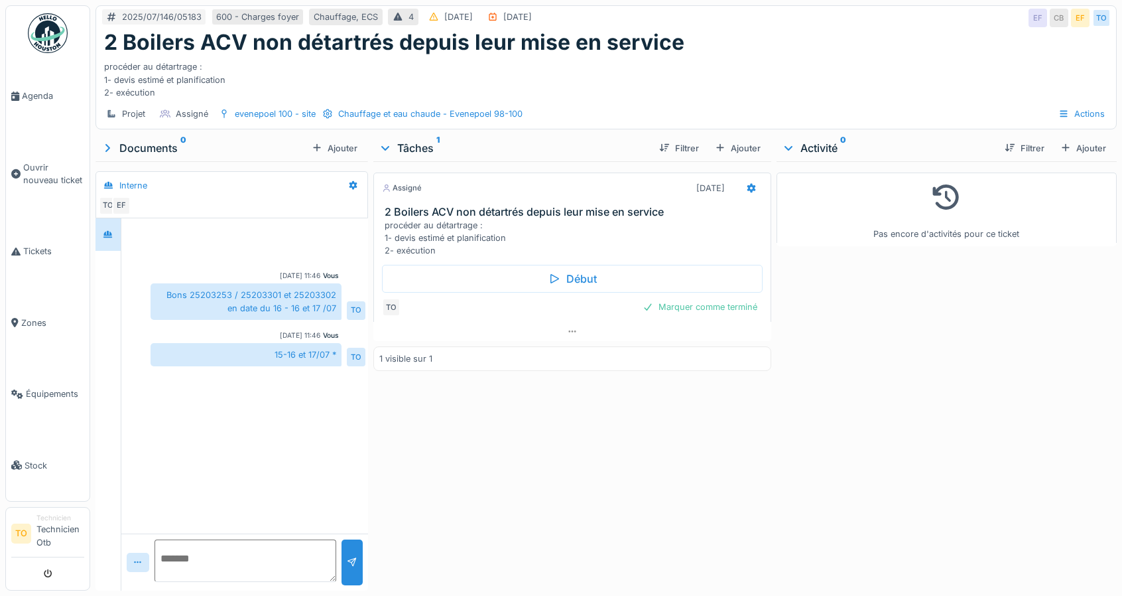
scroll to position [0, 0]
click at [265, 113] on div "evenepoel 100 - site" at bounding box center [275, 113] width 81 height 13
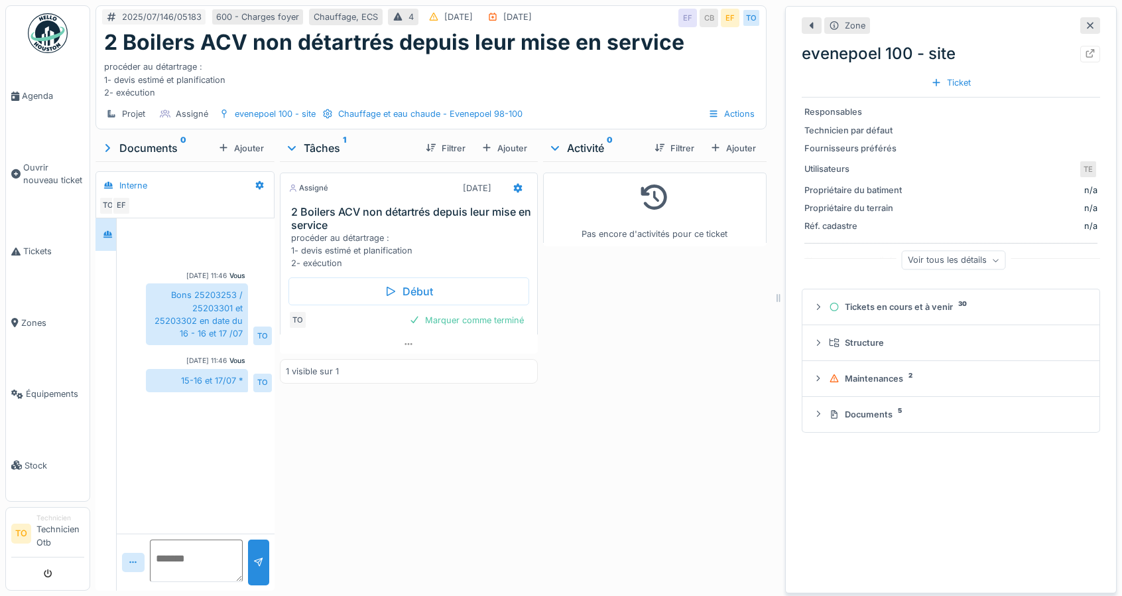
click at [1087, 25] on icon at bounding box center [1090, 25] width 7 height 7
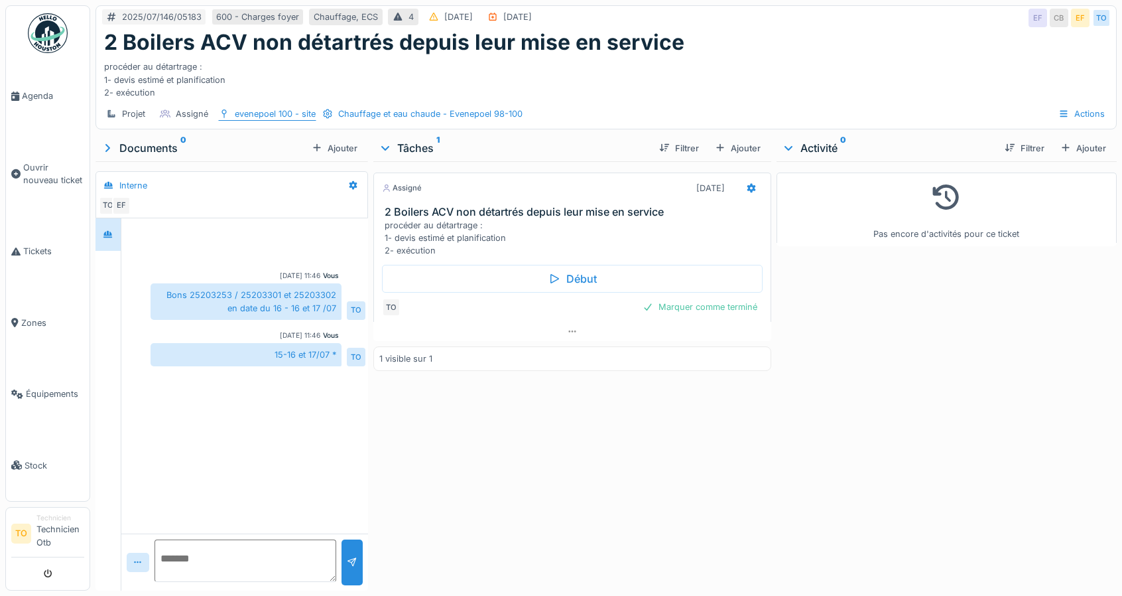
click at [267, 116] on div "evenepoel 100 - site" at bounding box center [275, 113] width 81 height 13
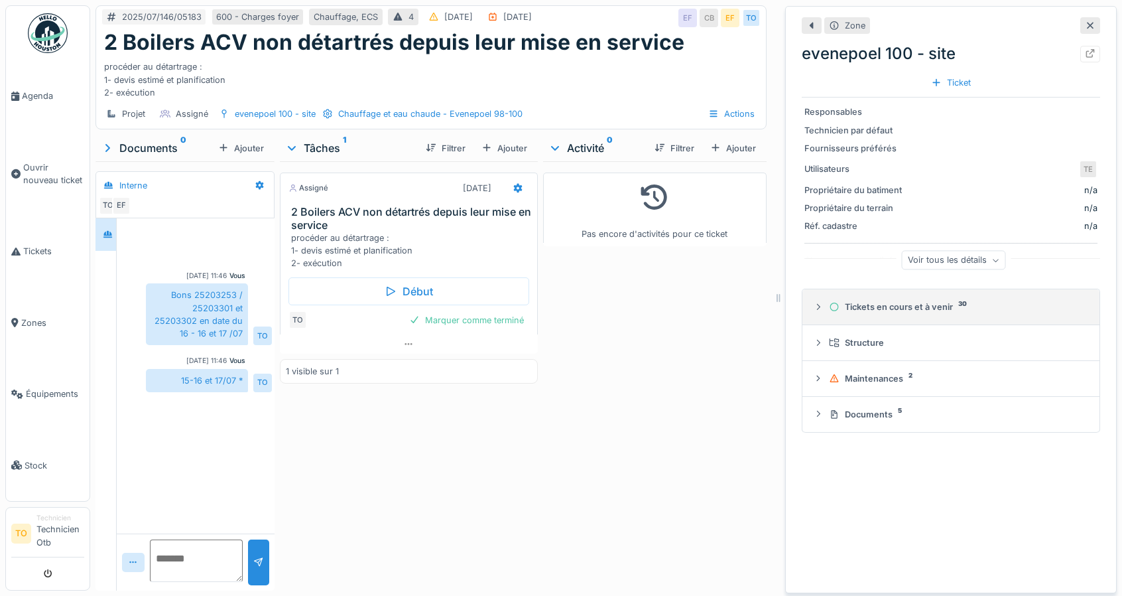
click at [853, 306] on div "Tickets en cours et à venir 30" at bounding box center [956, 306] width 255 height 13
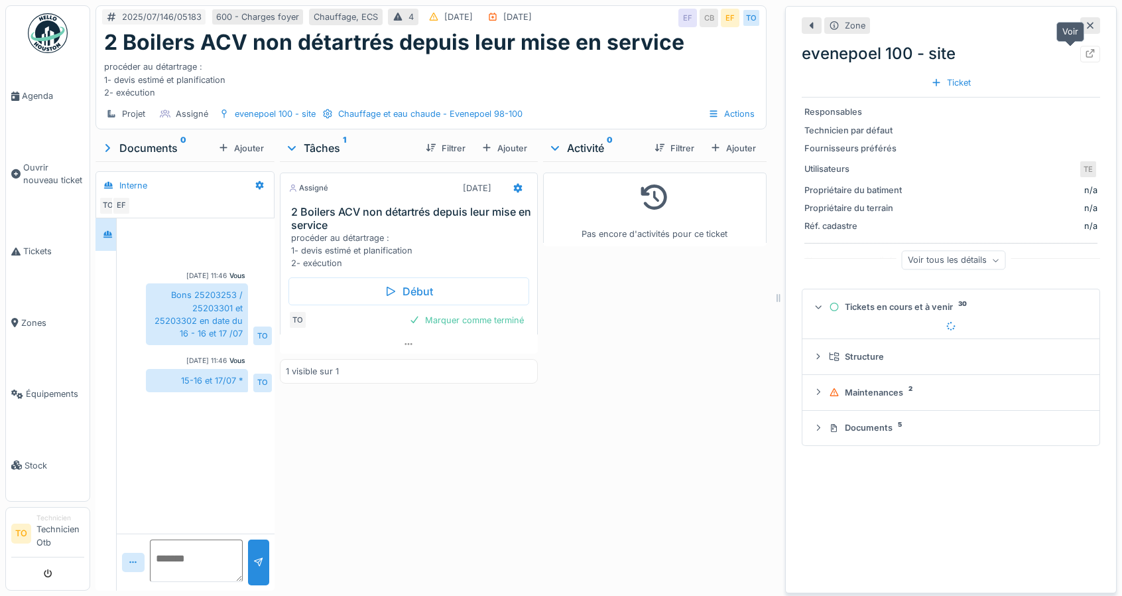
click at [1085, 54] on icon at bounding box center [1090, 53] width 11 height 9
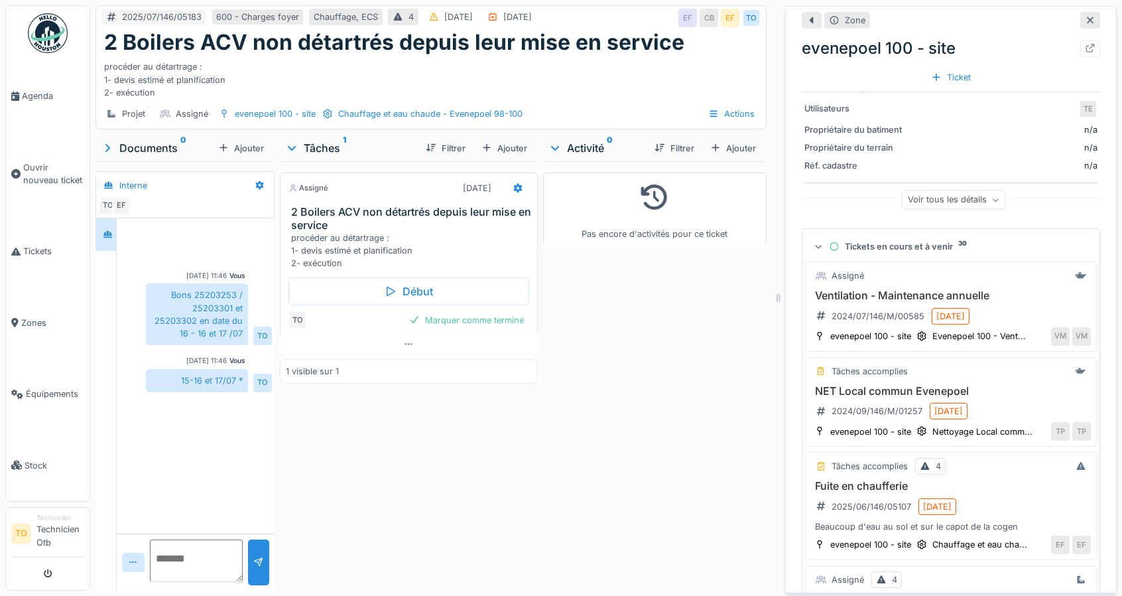
scroll to position [66, 0]
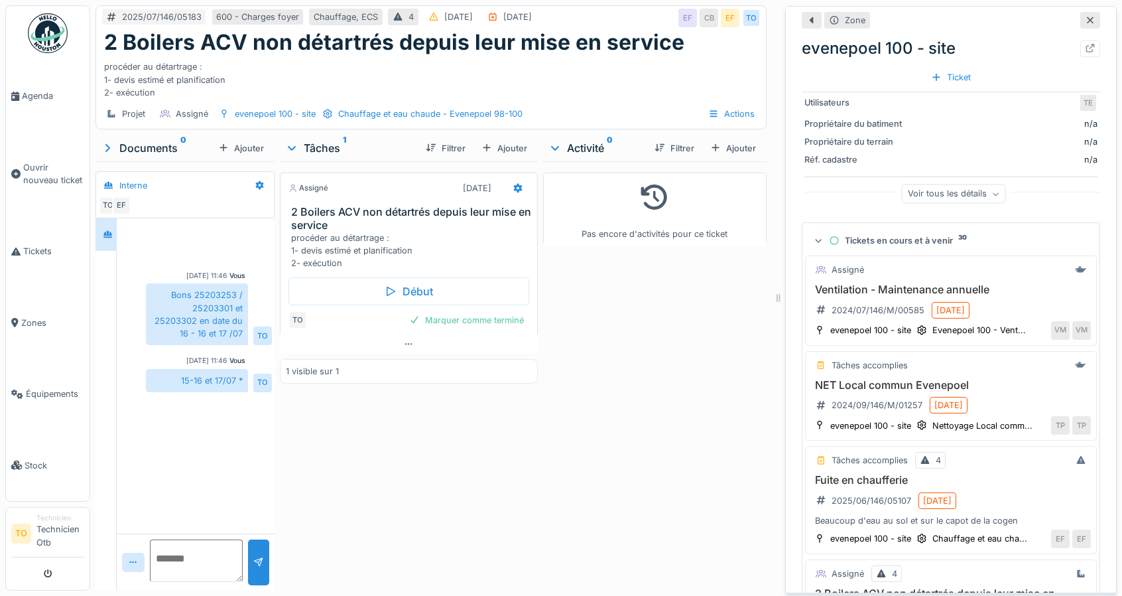
click at [1085, 20] on icon at bounding box center [1090, 20] width 11 height 9
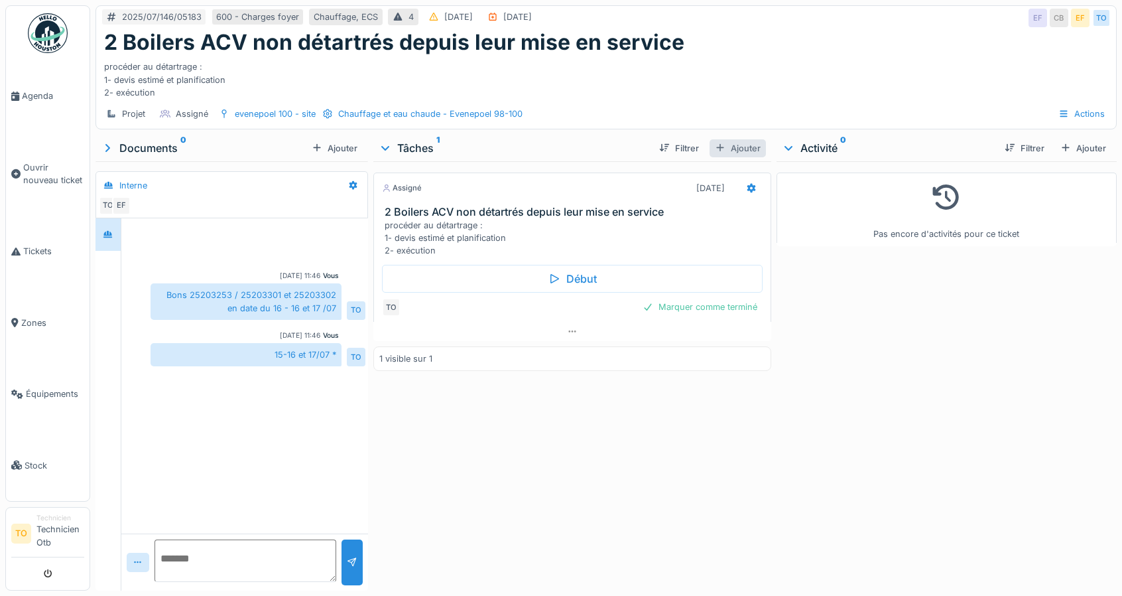
click at [734, 146] on div "Ajouter" at bounding box center [738, 148] width 56 height 18
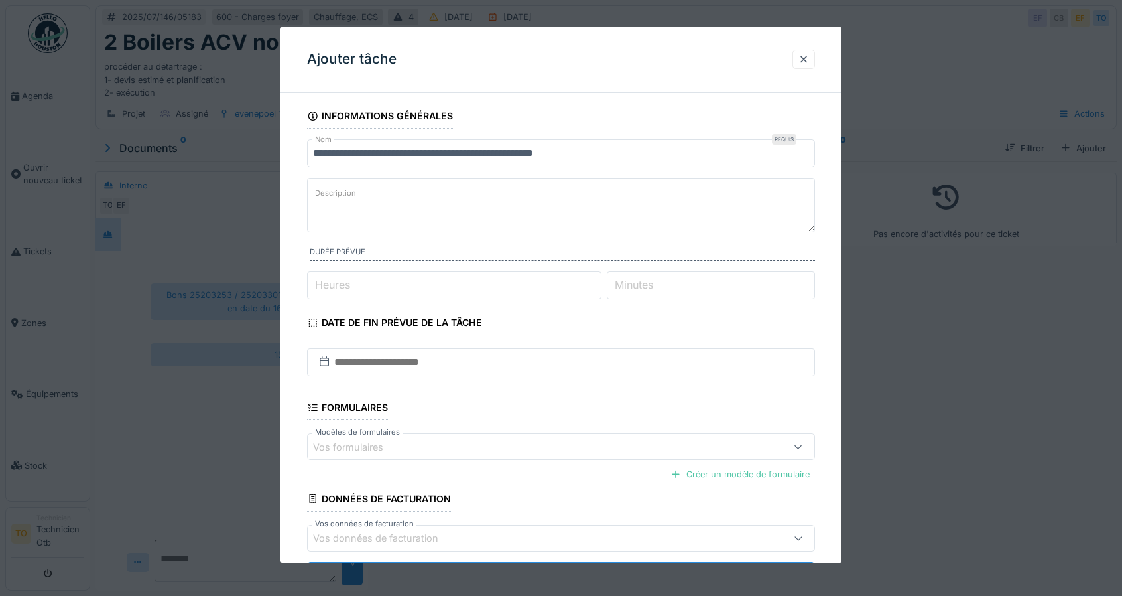
click at [638, 161] on input "**********" at bounding box center [561, 154] width 508 height 28
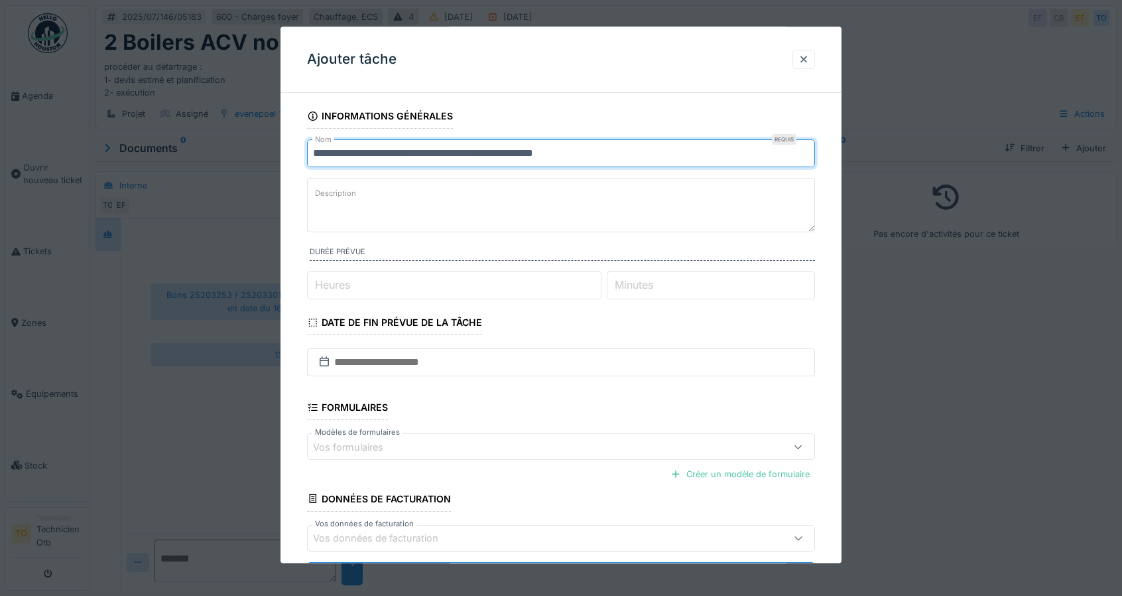
click at [638, 161] on input "**********" at bounding box center [561, 154] width 508 height 28
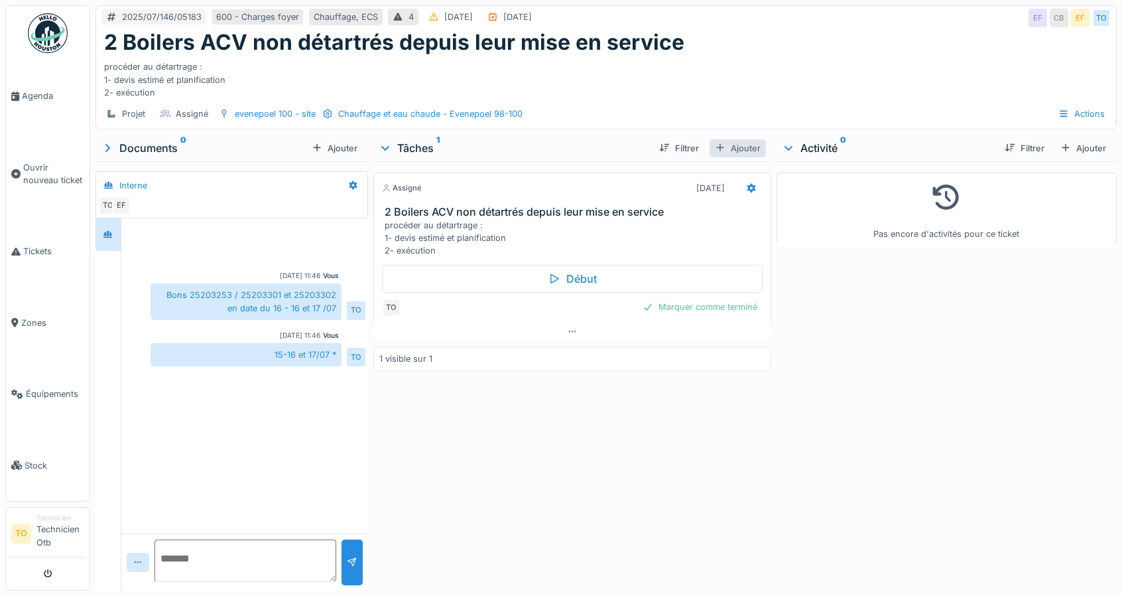
click at [743, 147] on div "Ajouter" at bounding box center [738, 148] width 56 height 18
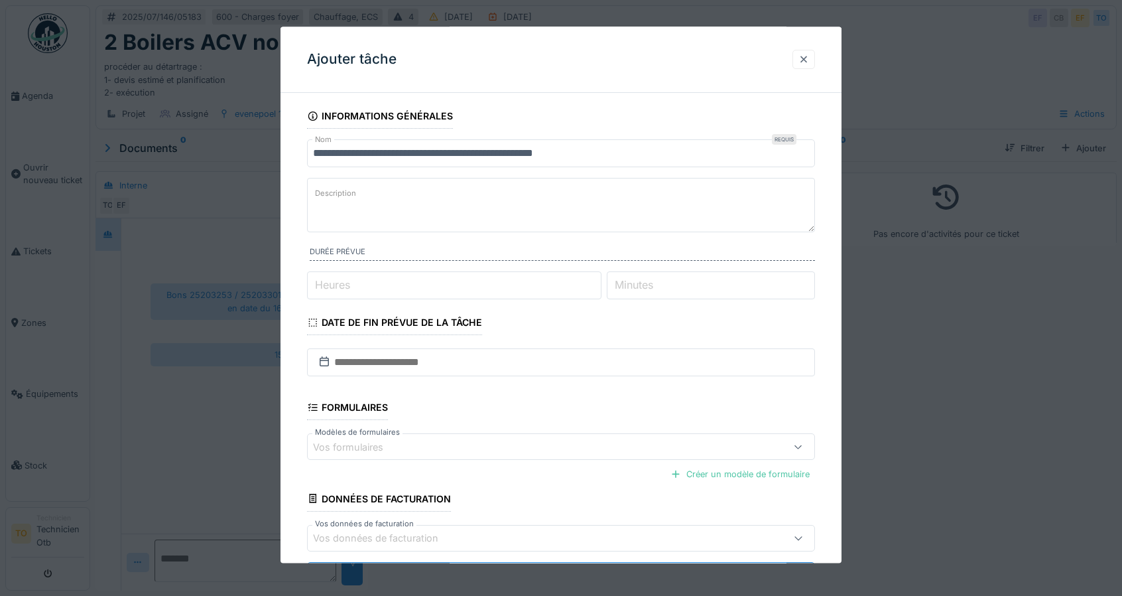
click at [807, 58] on div at bounding box center [804, 59] width 11 height 13
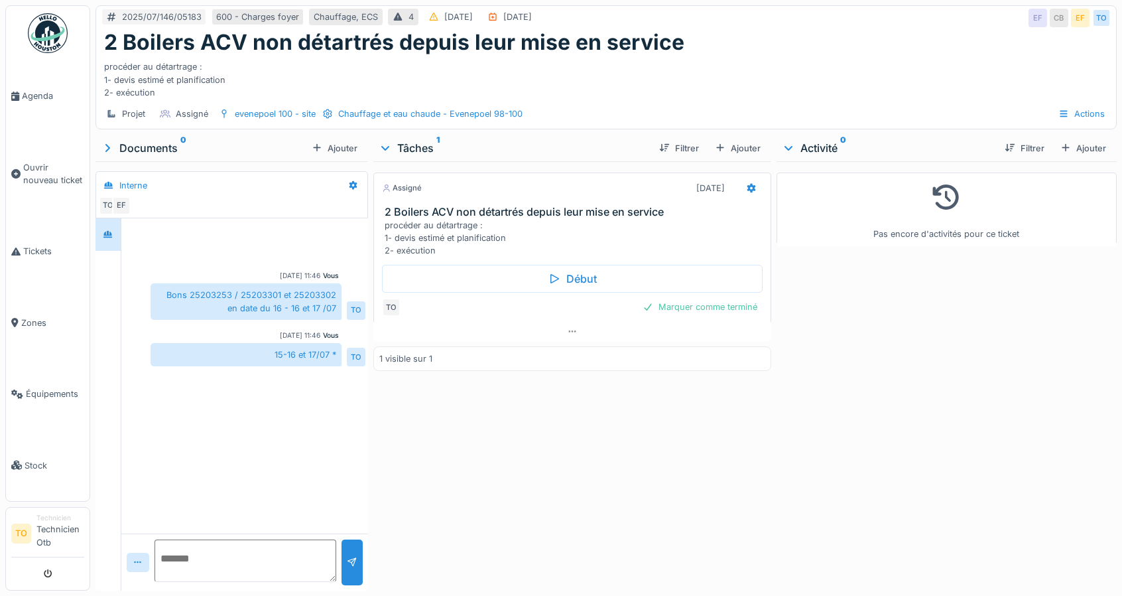
click at [385, 146] on icon at bounding box center [385, 148] width 8 height 5
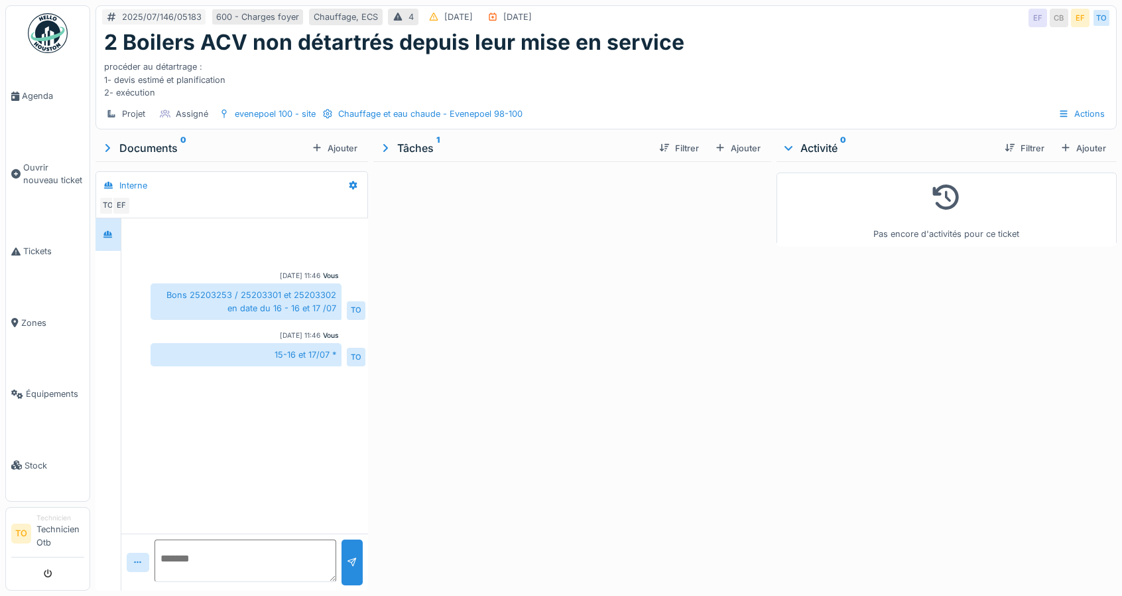
click at [385, 146] on icon at bounding box center [385, 148] width 13 height 11
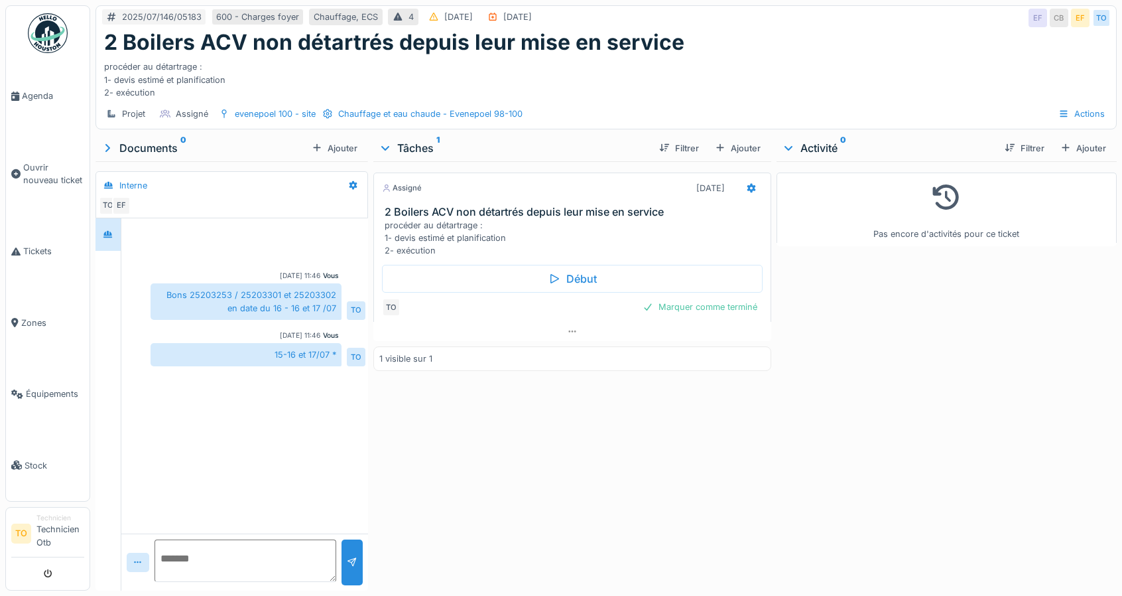
drag, startPoint x: 105, startPoint y: 42, endPoint x: 682, endPoint y: 40, distance: 577.7
click at [670, 19] on div "2025/07/146/05183 600 - Charges foyer Chauffage, ECS 4 25/07/2025 25/07/2025 EF…" at bounding box center [606, 67] width 1021 height 124
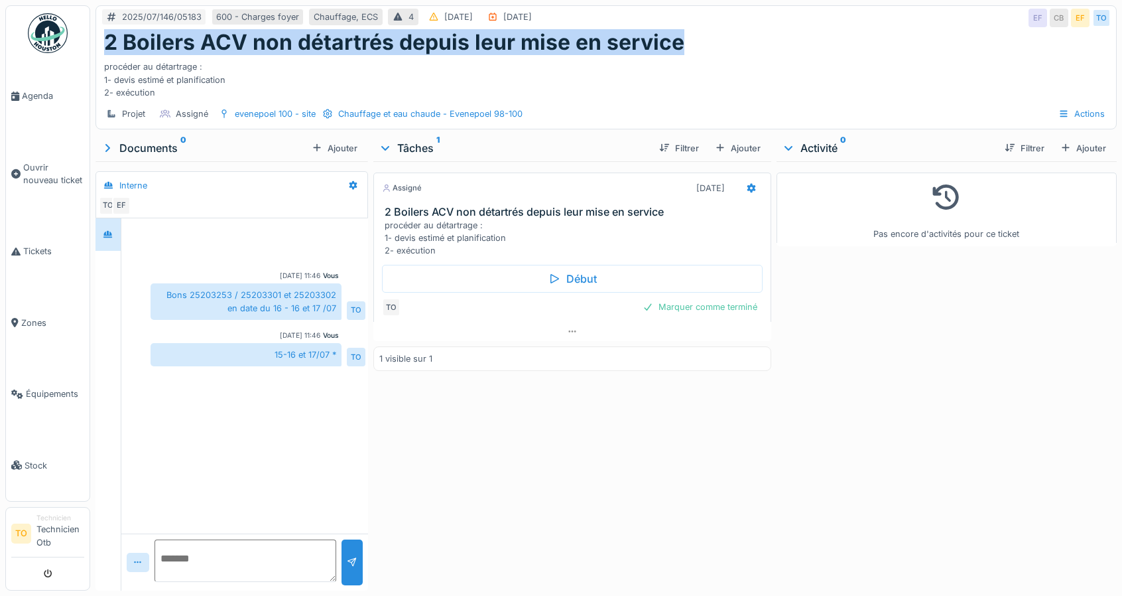
drag, startPoint x: 687, startPoint y: 41, endPoint x: 174, endPoint y: 45, distance: 513.4
click at [96, 50] on div "2 Boilers ACV non détartrés depuis leur mise en service procéder au détartrage …" at bounding box center [606, 64] width 1020 height 69
click at [687, 46] on div "2 Boilers ACV non détartrés depuis leur mise en service" at bounding box center [606, 42] width 1004 height 25
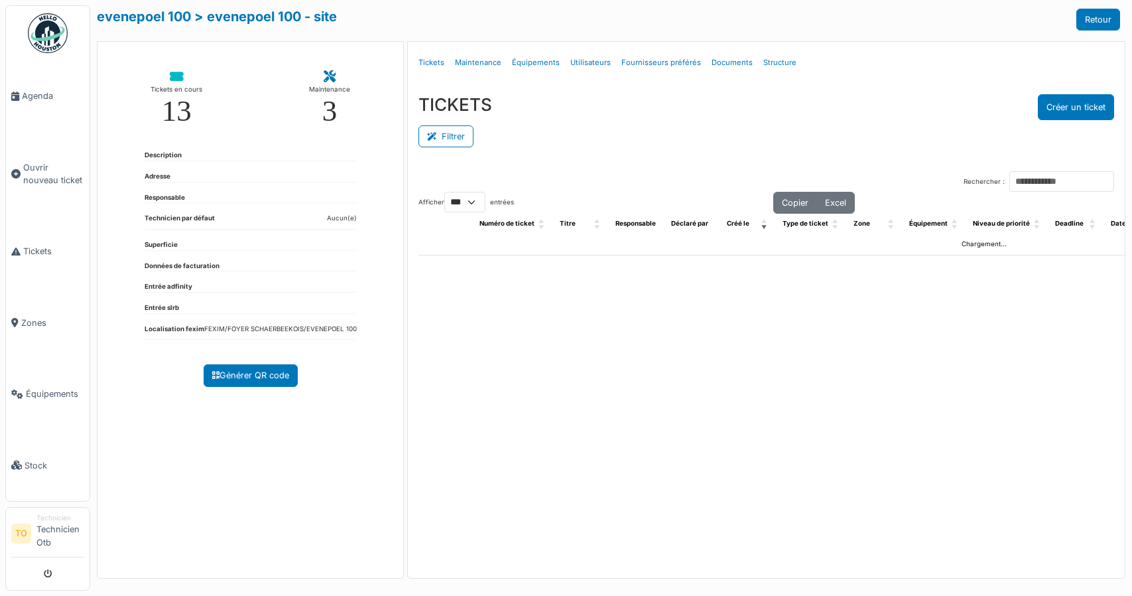
select select "***"
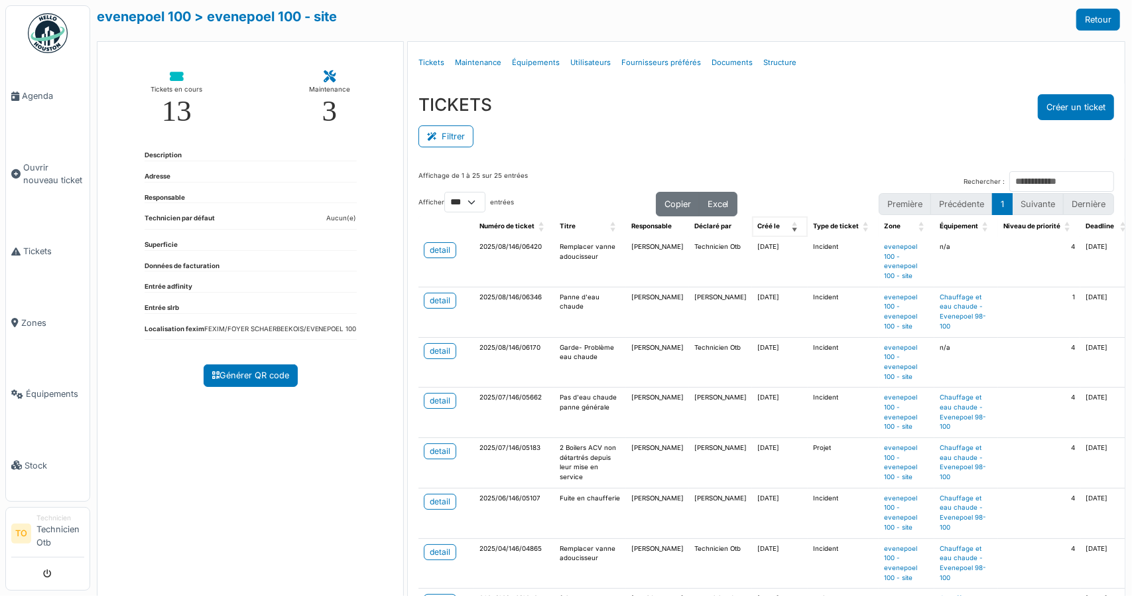
click at [792, 228] on span "Créé le: Activate to remove sorting" at bounding box center [796, 226] width 8 height 21
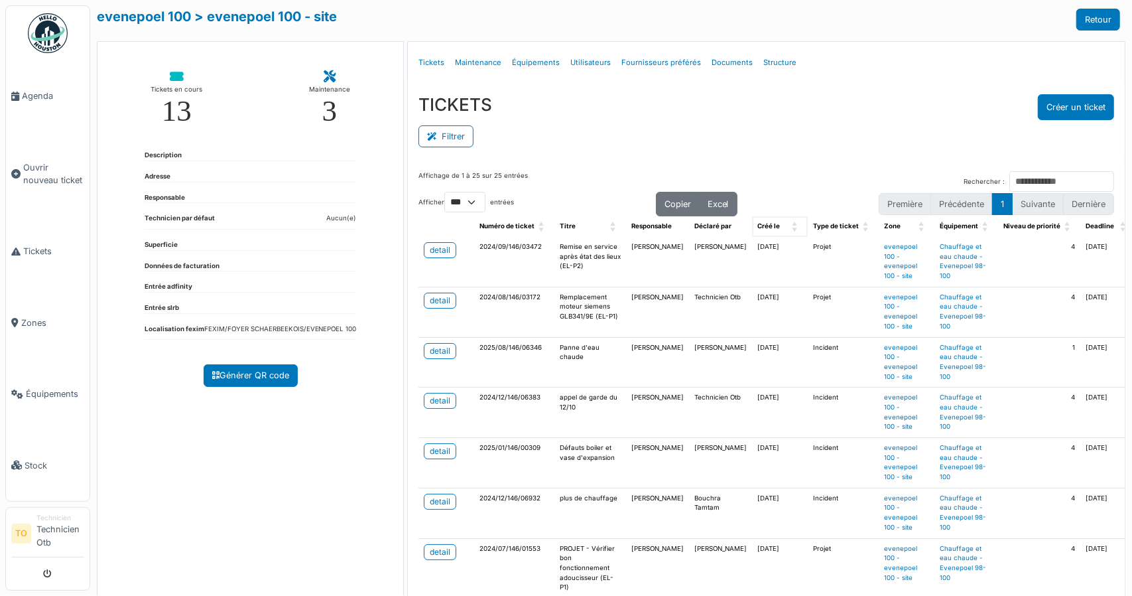
click at [792, 227] on span "Créé le: Activate to sort" at bounding box center [796, 226] width 8 height 21
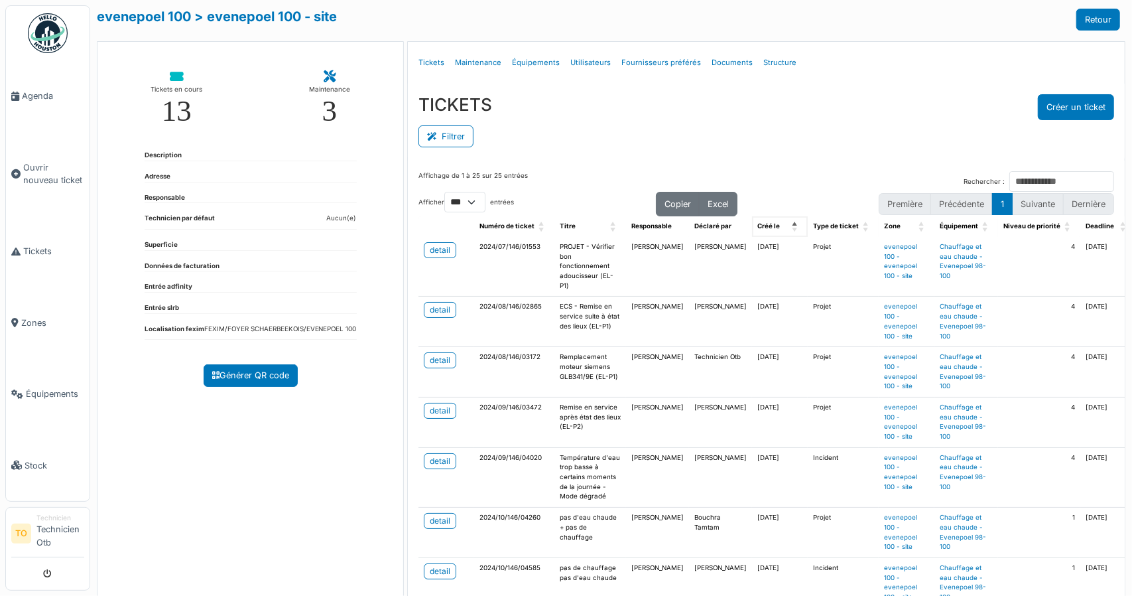
click at [792, 220] on span "Créé le: Activate to invert sorting" at bounding box center [796, 226] width 8 height 21
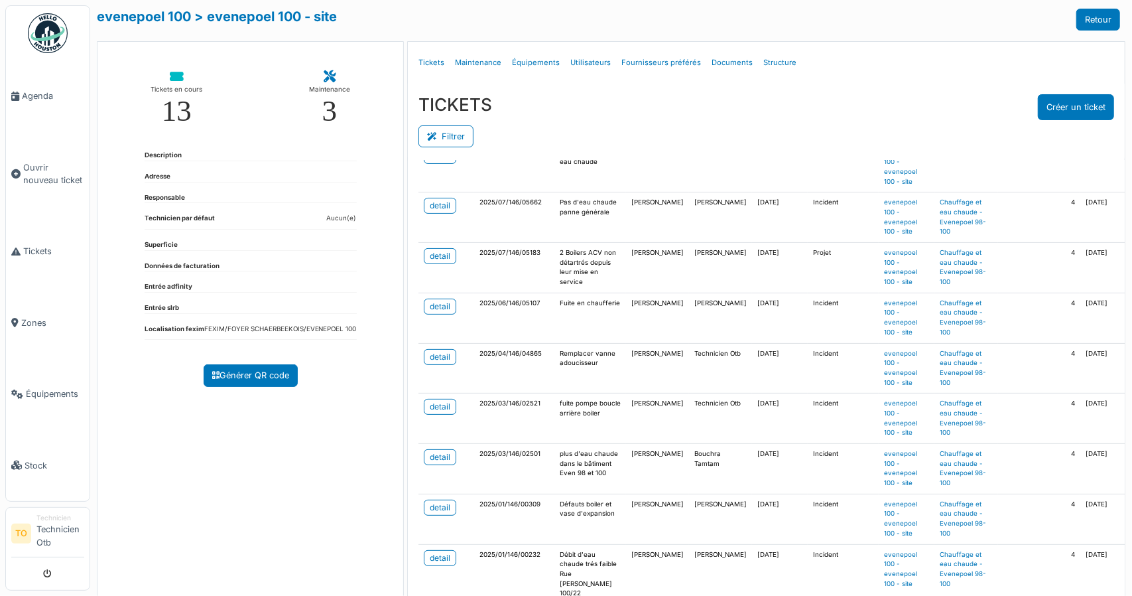
scroll to position [199, 0]
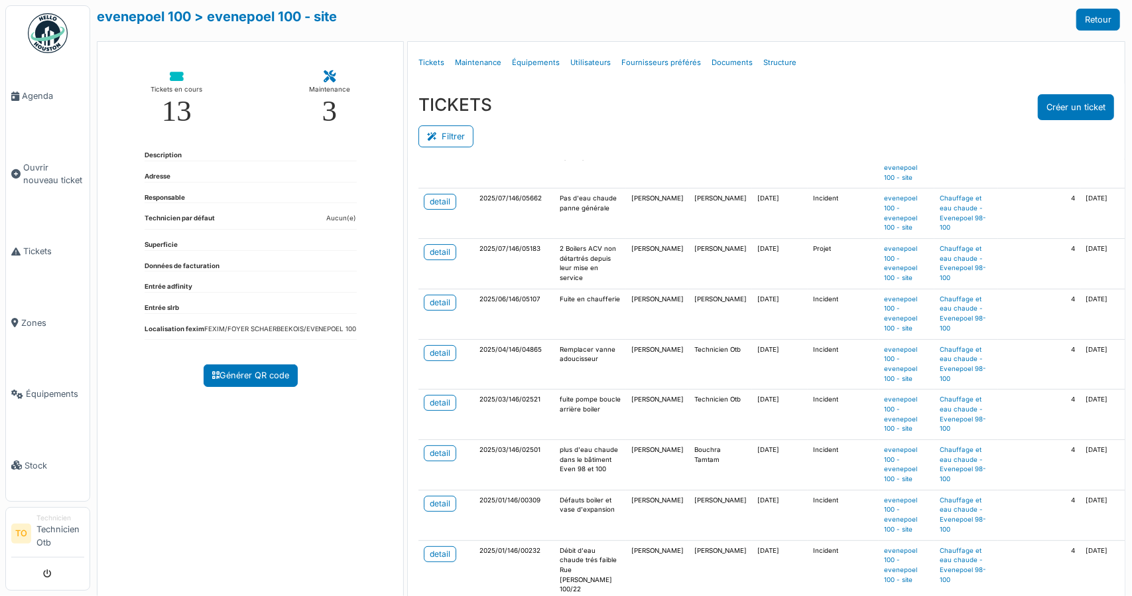
click at [326, 515] on div "Tickets en cours 13 Maintenance 3 Description Adresse Responsable Technicien pa…" at bounding box center [250, 330] width 307 height 578
click at [762, 133] on div "Filtrer" at bounding box center [767, 135] width 696 height 30
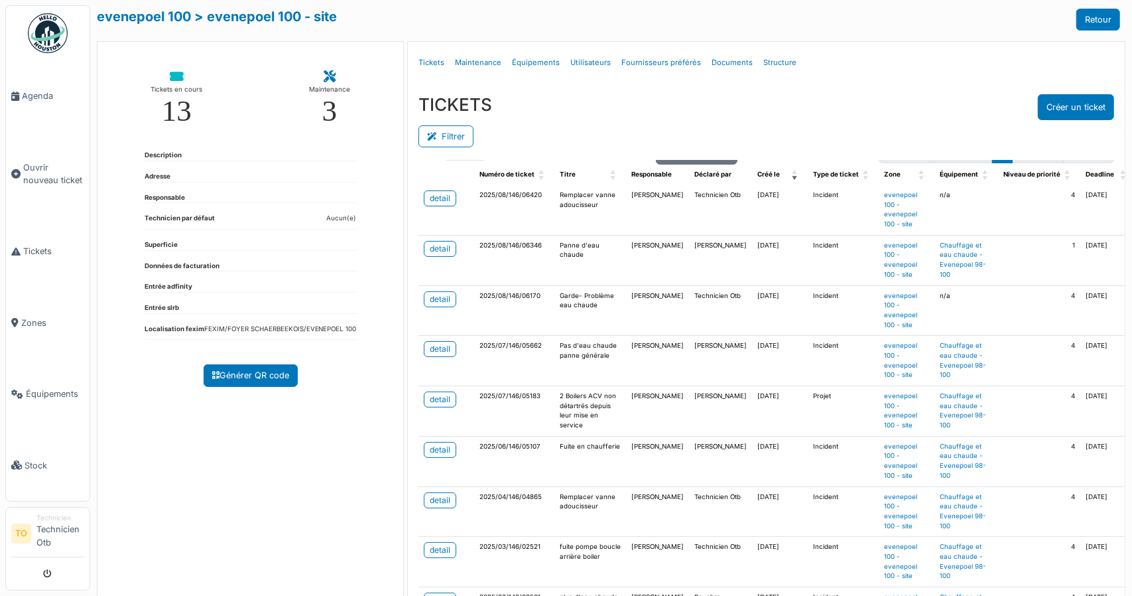
scroll to position [0, 0]
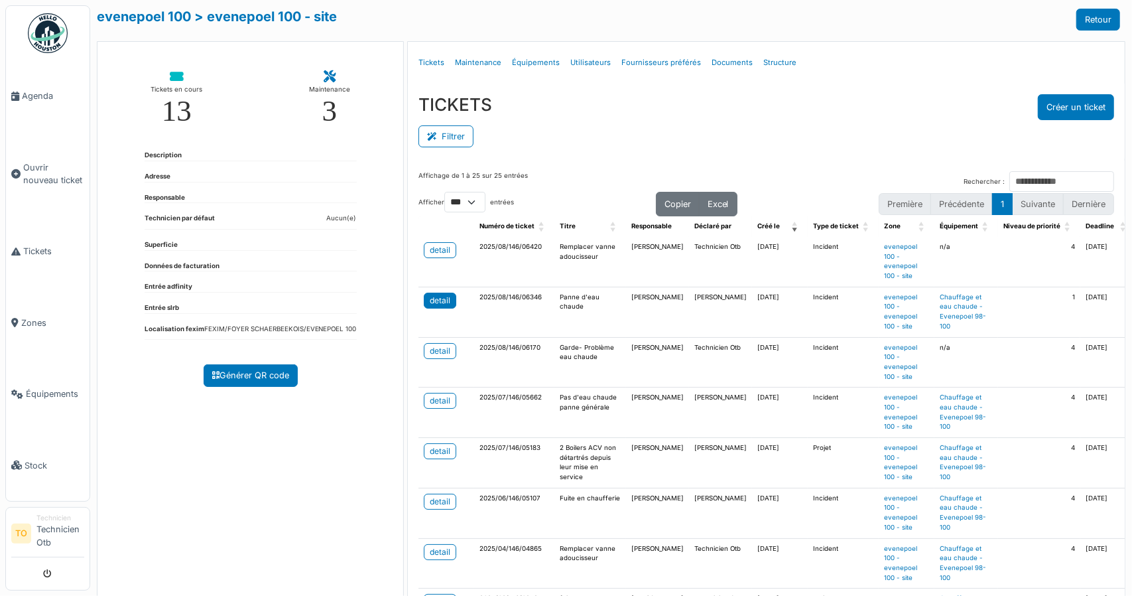
click at [435, 298] on div "detail" at bounding box center [440, 300] width 21 height 12
click at [431, 350] on div "detail" at bounding box center [440, 351] width 21 height 12
click at [56, 259] on link "Tickets" at bounding box center [48, 251] width 84 height 71
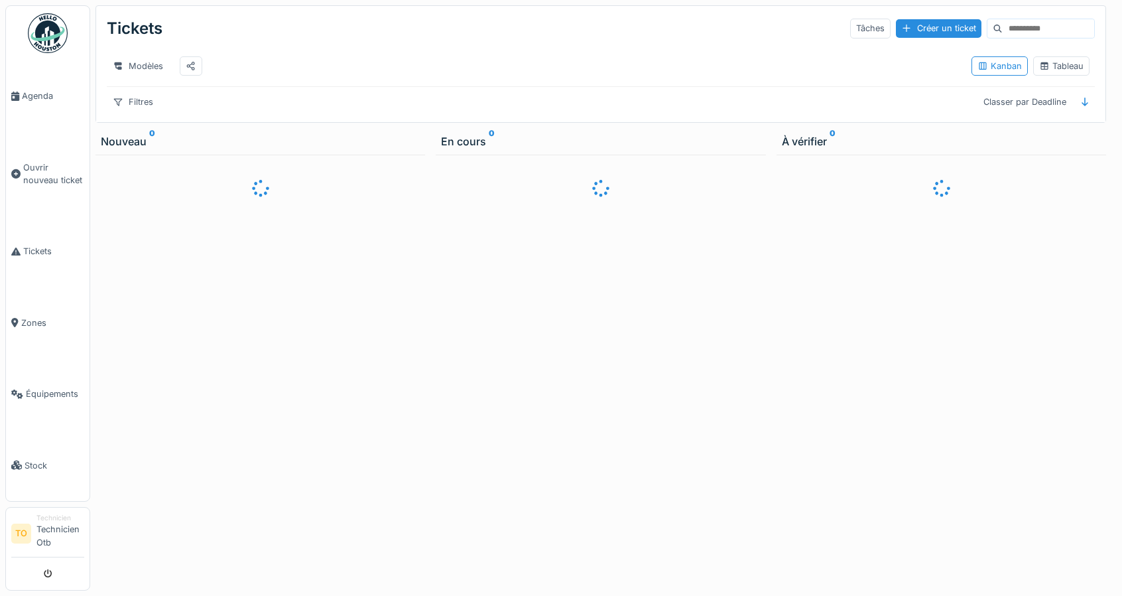
click at [1003, 34] on input at bounding box center [1049, 28] width 92 height 19
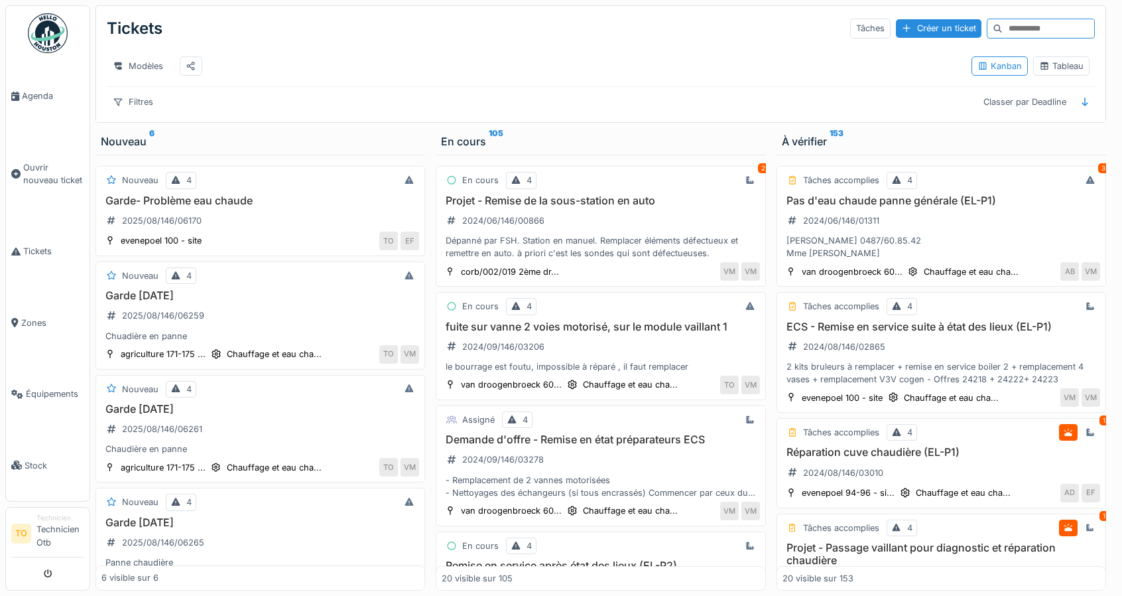
click at [1003, 28] on input at bounding box center [1049, 28] width 92 height 19
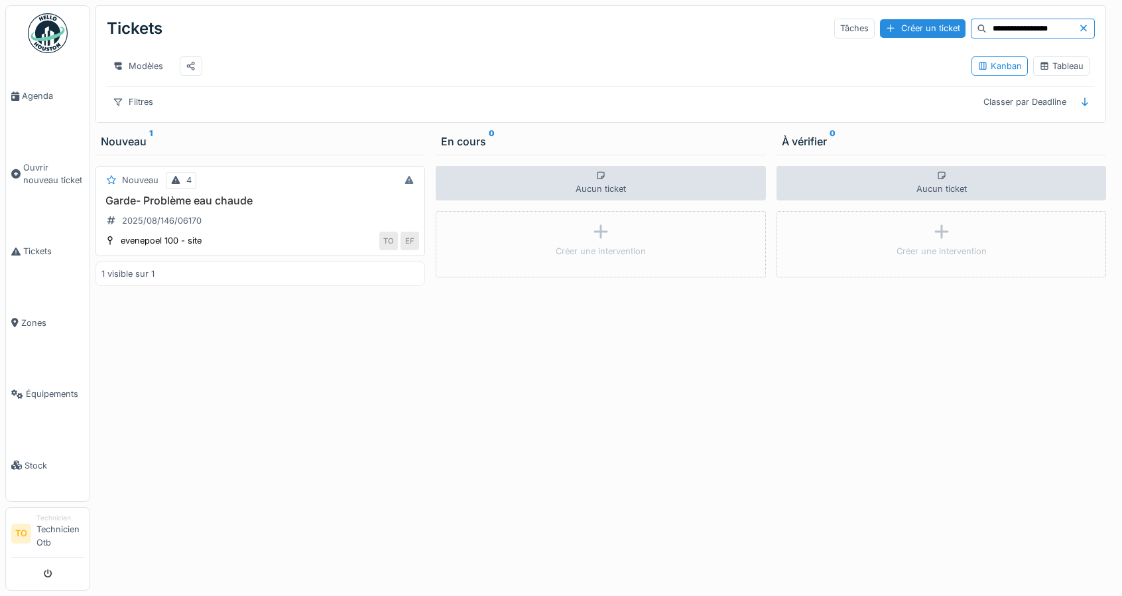
type input "**********"
click at [220, 207] on h3 "Garde- Problème eau chaude" at bounding box center [260, 200] width 318 height 13
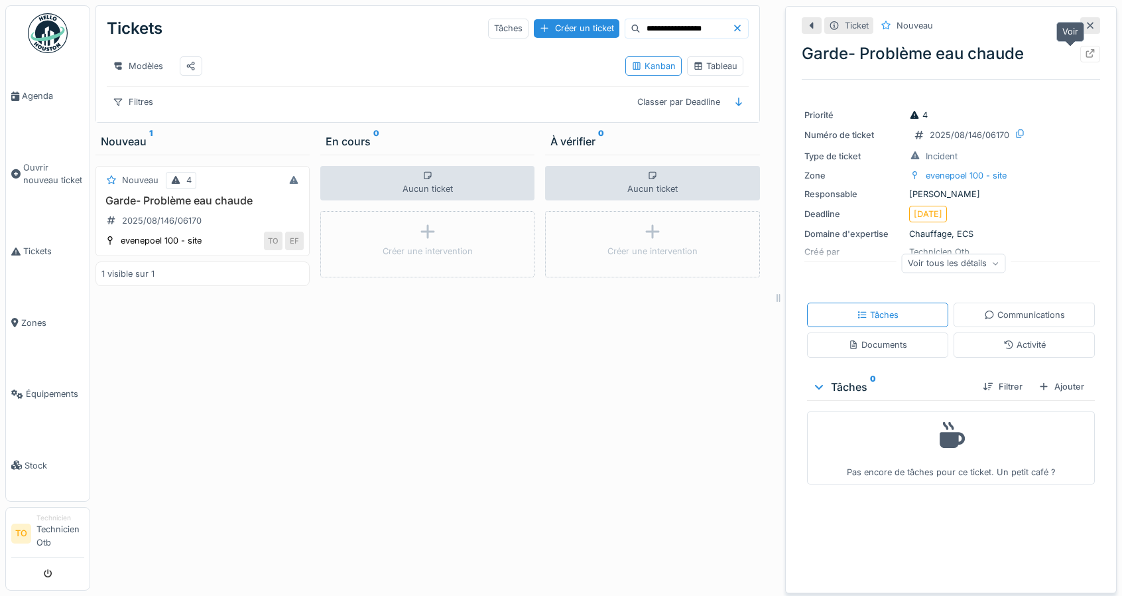
click at [1085, 48] on div at bounding box center [1090, 54] width 11 height 13
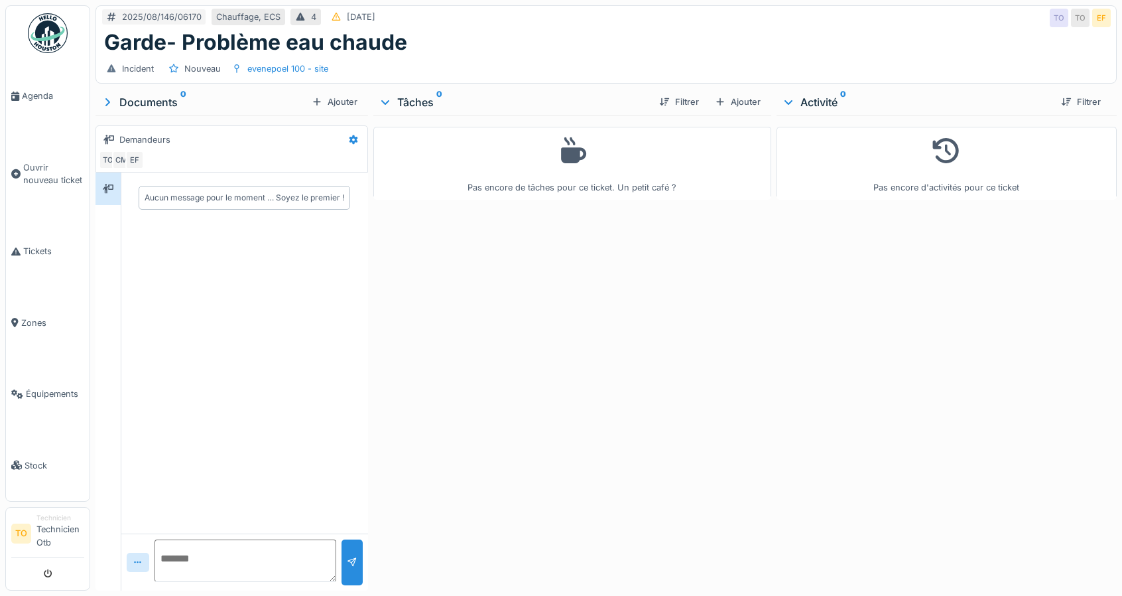
click at [240, 559] on textarea at bounding box center [246, 560] width 182 height 42
click at [204, 557] on textarea at bounding box center [246, 560] width 182 height 42
type textarea "**********"
click at [204, 557] on textarea "**********" at bounding box center [246, 560] width 182 height 42
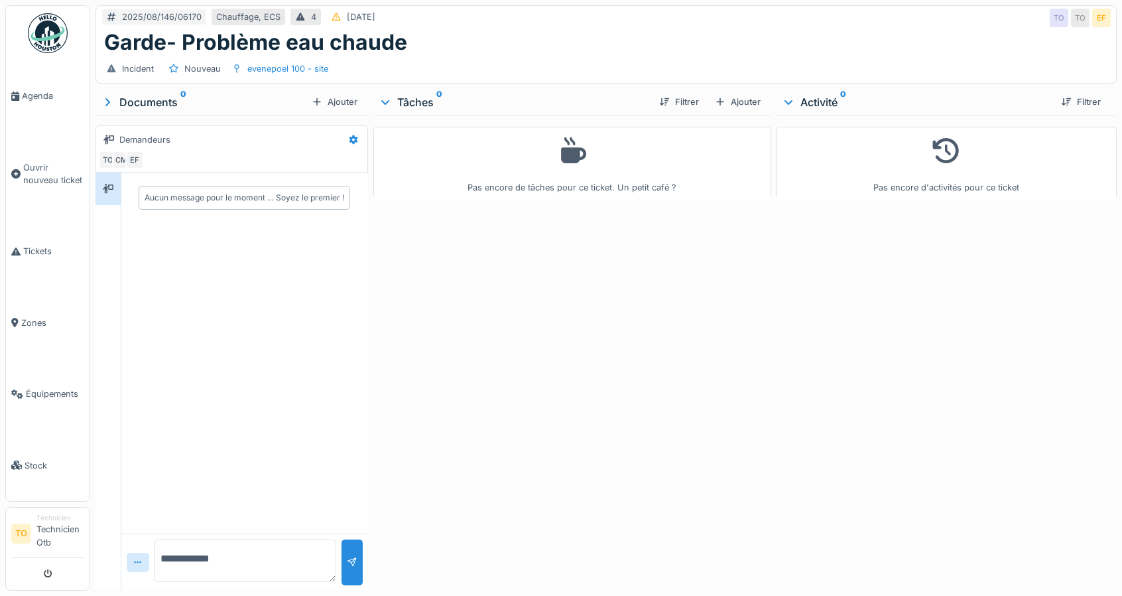
click at [204, 557] on textarea "**********" at bounding box center [246, 560] width 182 height 42
click at [304, 15] on div "4" at bounding box center [306, 17] width 31 height 17
click at [232, 14] on div "Chauffage, ECS" at bounding box center [248, 17] width 64 height 13
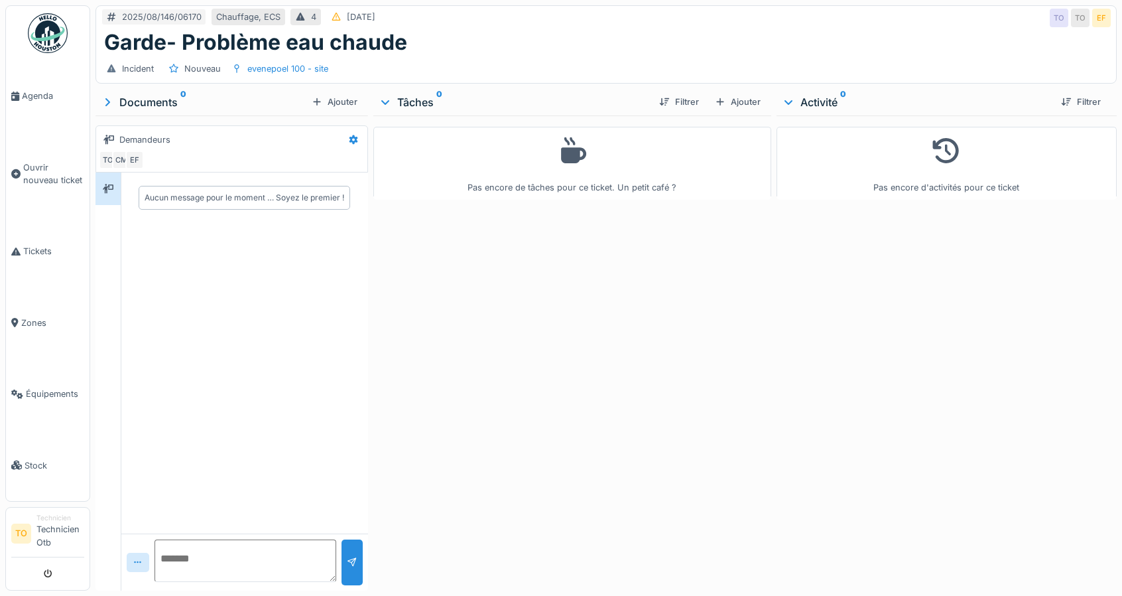
drag, startPoint x: 367, startPoint y: 5, endPoint x: 356, endPoint y: 11, distance: 12.8
click at [367, 10] on div "2025/08/146/06170 Chauffage, ECS 4 06/08/2025 TO TO EF" at bounding box center [606, 18] width 1020 height 24
click at [334, 18] on icon at bounding box center [336, 17] width 11 height 9
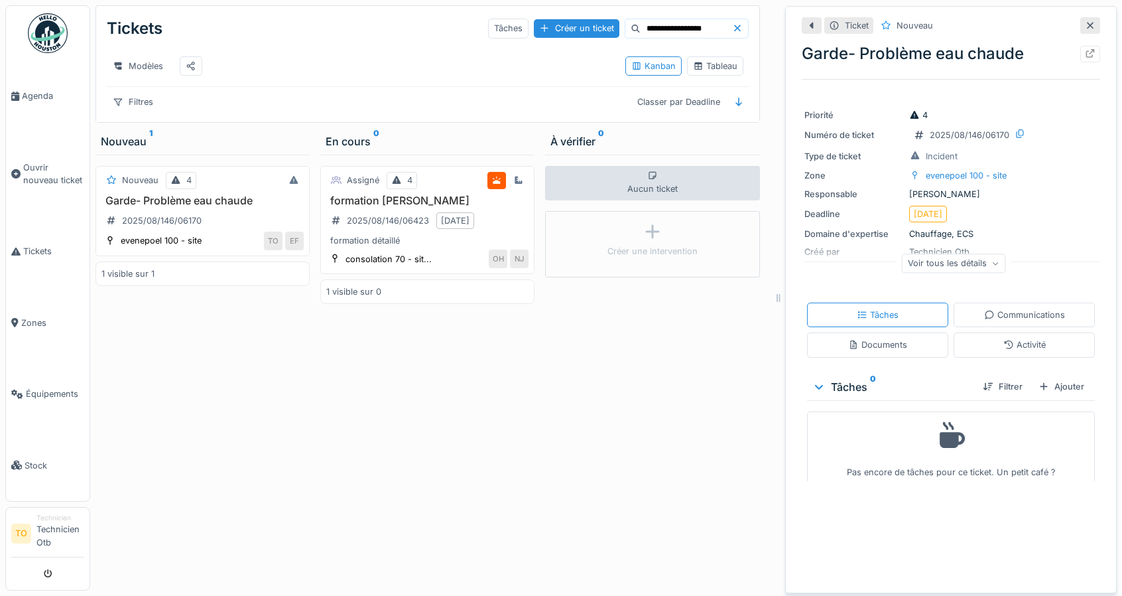
click at [659, 34] on input "**********" at bounding box center [687, 28] width 92 height 19
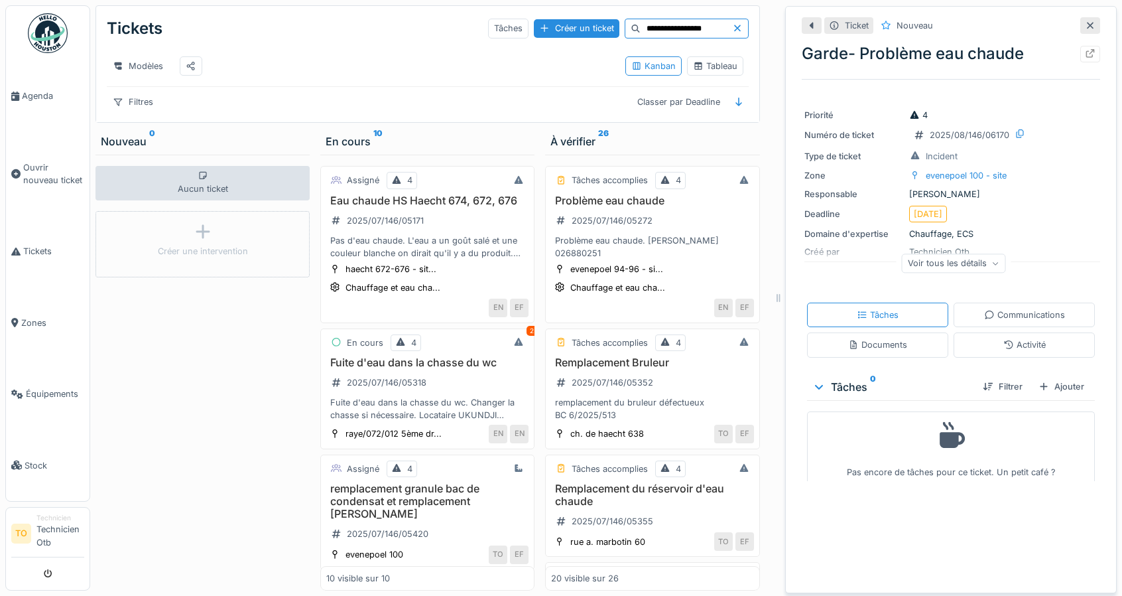
click at [641, 29] on input "**********" at bounding box center [687, 28] width 92 height 19
type input "**********"
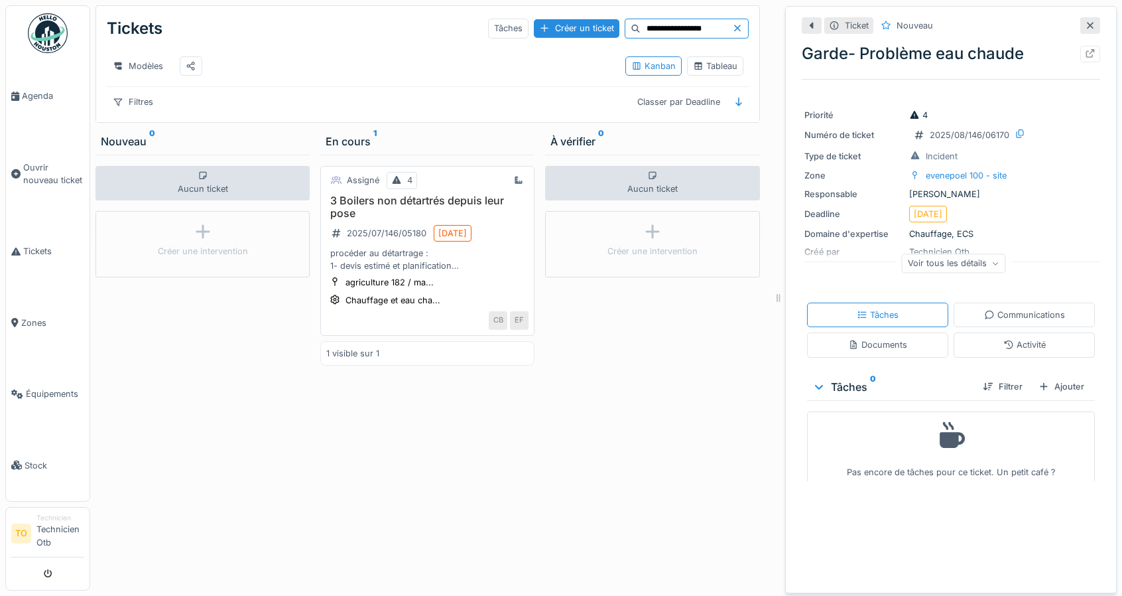
click at [469, 208] on h3 "3 Boilers non détartrés depuis leur pose" at bounding box center [427, 206] width 202 height 25
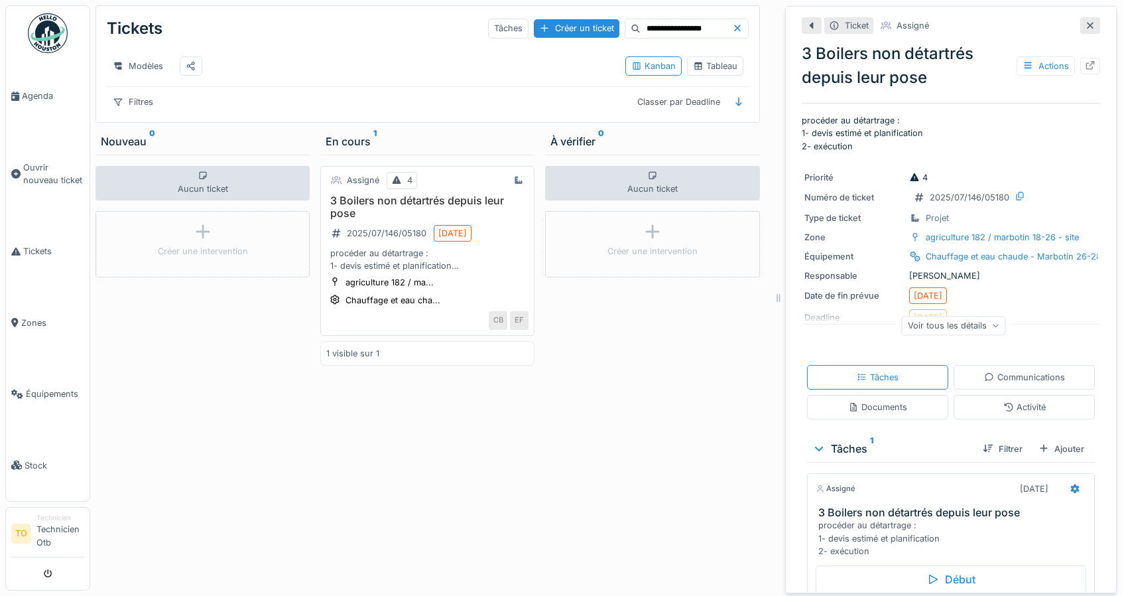
click at [409, 210] on h3 "3 Boilers non détartrés depuis leur pose" at bounding box center [427, 206] width 202 height 25
click at [1085, 65] on icon at bounding box center [1090, 65] width 11 height 9
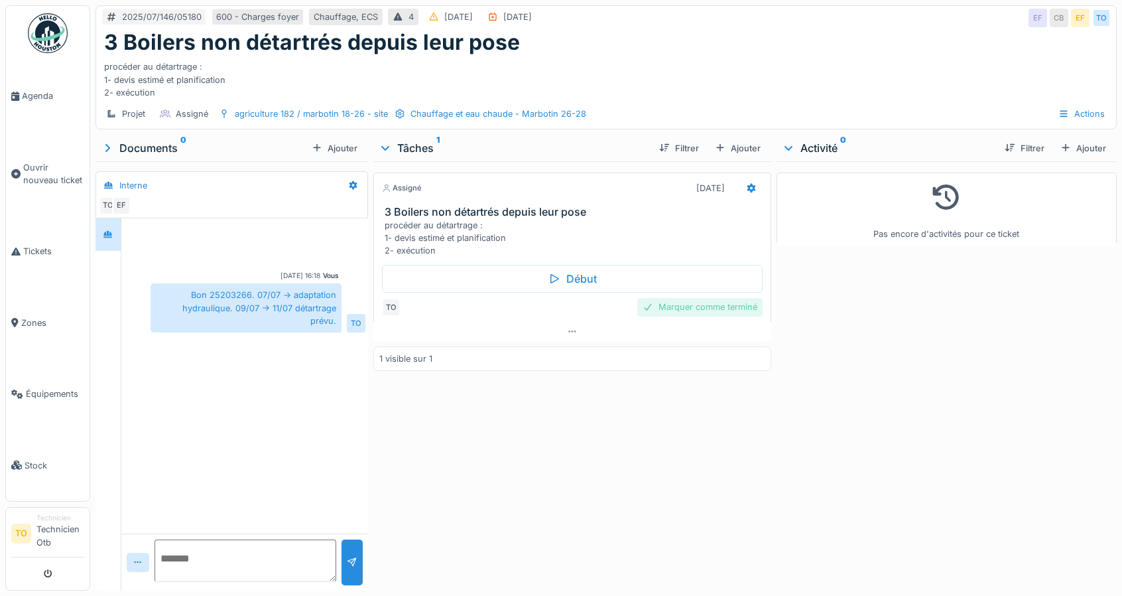
click at [706, 302] on div "Marquer comme terminé" at bounding box center [699, 307] width 125 height 18
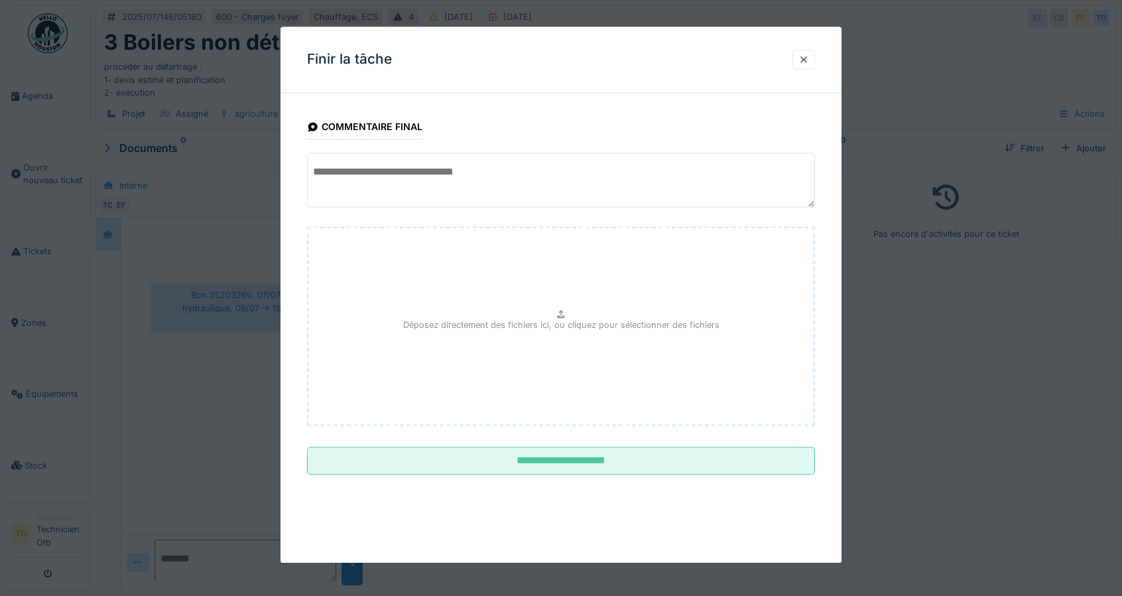
drag, startPoint x: 467, startPoint y: 175, endPoint x: 547, endPoint y: 138, distance: 87.8
click at [466, 176] on textarea at bounding box center [561, 180] width 508 height 54
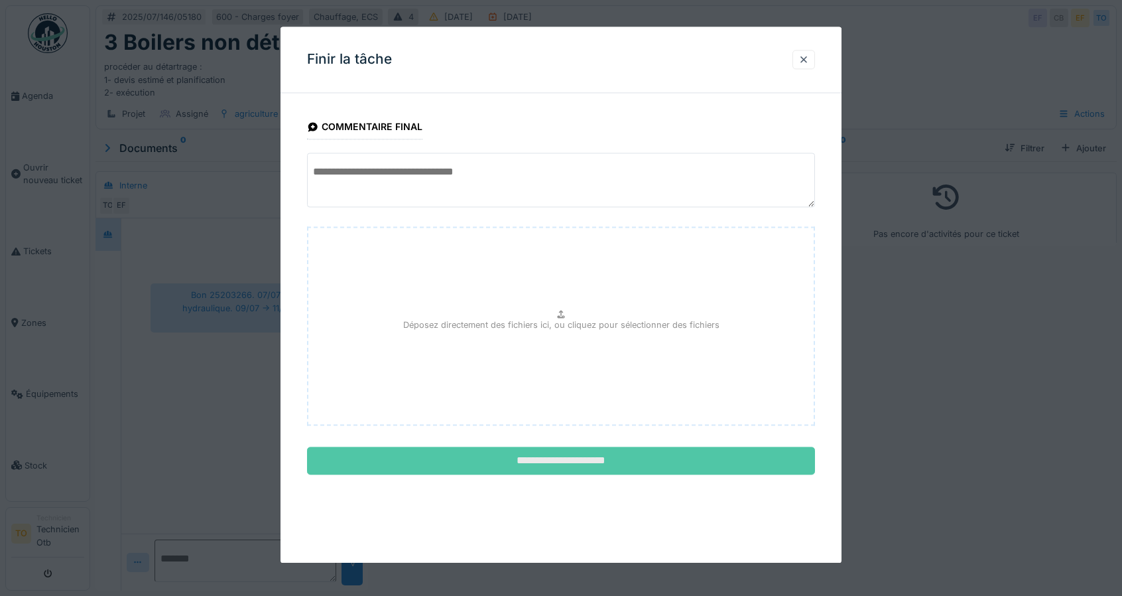
click at [562, 460] on input "**********" at bounding box center [561, 461] width 508 height 28
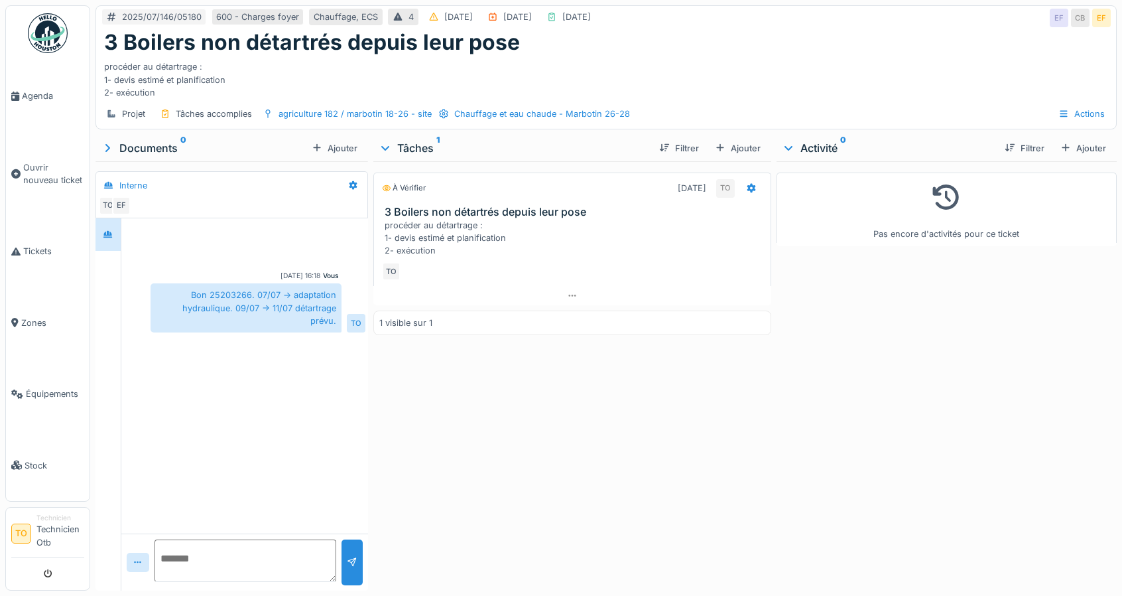
click at [23, 524] on li "TO" at bounding box center [21, 533] width 20 height 20
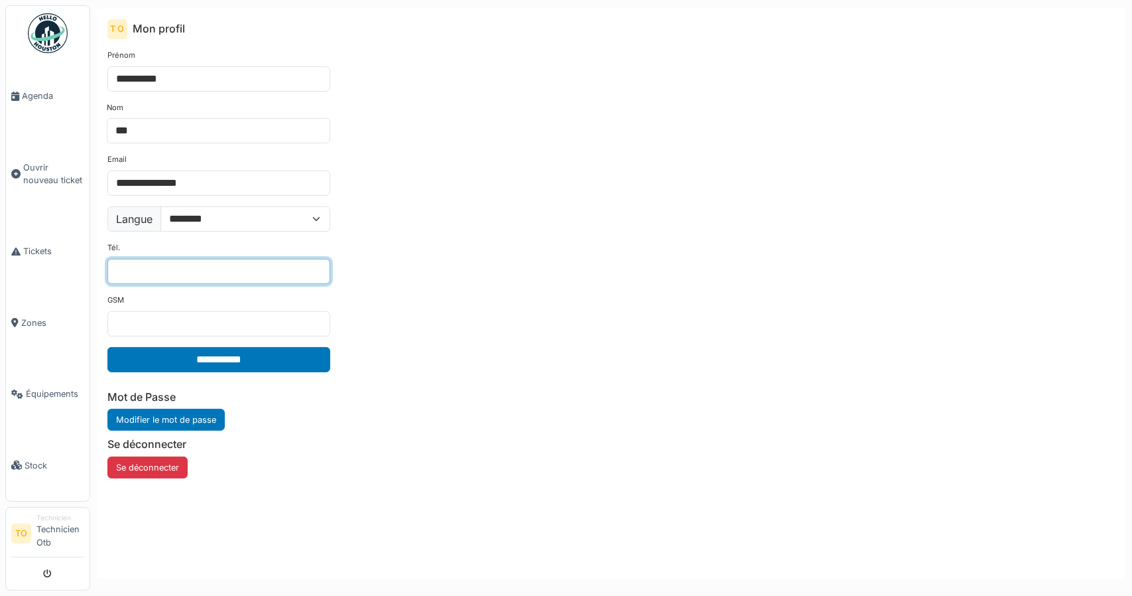
click at [200, 259] on input "Tél." at bounding box center [218, 271] width 223 height 25
click at [192, 306] on div "GSM" at bounding box center [218, 315] width 223 height 42
click at [42, 459] on link "Stock" at bounding box center [48, 465] width 84 height 71
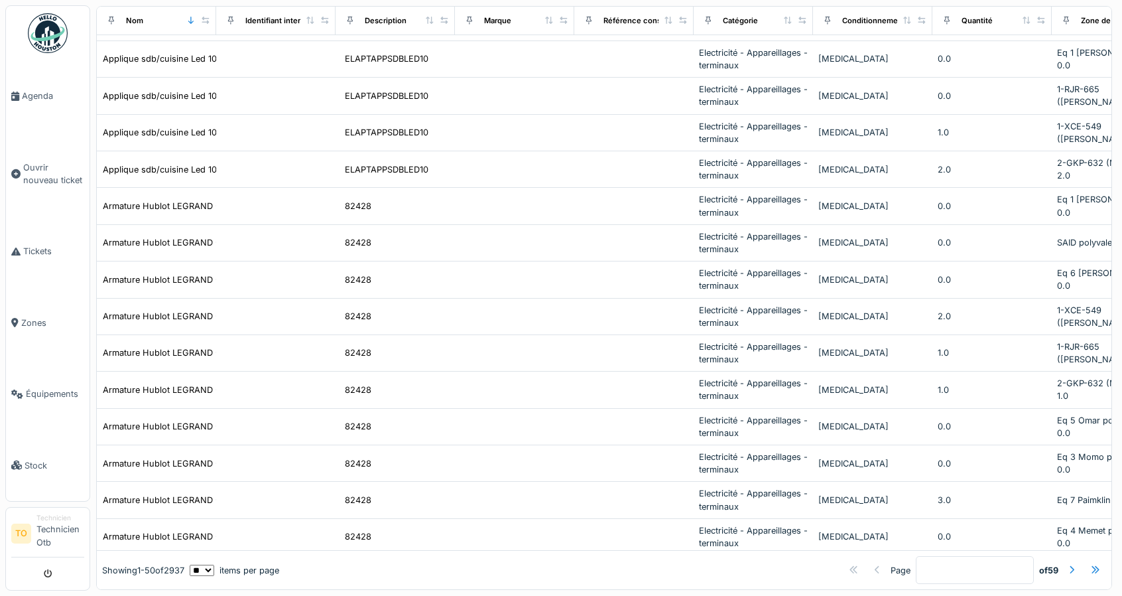
scroll to position [10, 0]
click at [214, 564] on select "** ** ** *** *** ***" at bounding box center [202, 569] width 25 height 11
select select "***"
click at [200, 564] on select "** ** ** *** *** ***" at bounding box center [202, 569] width 25 height 11
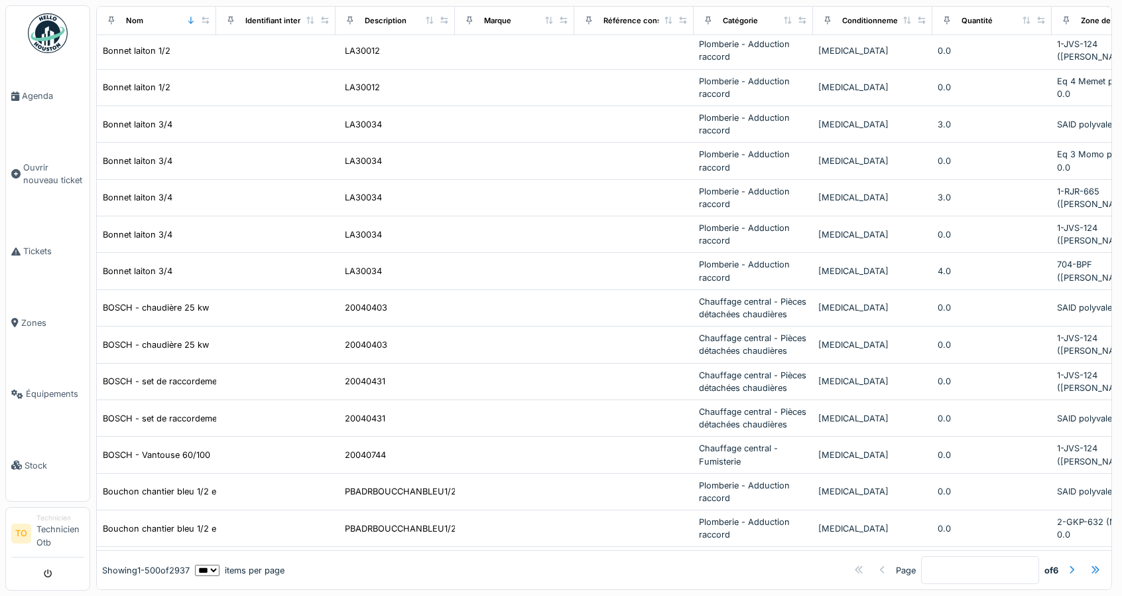
scroll to position [9900, 0]
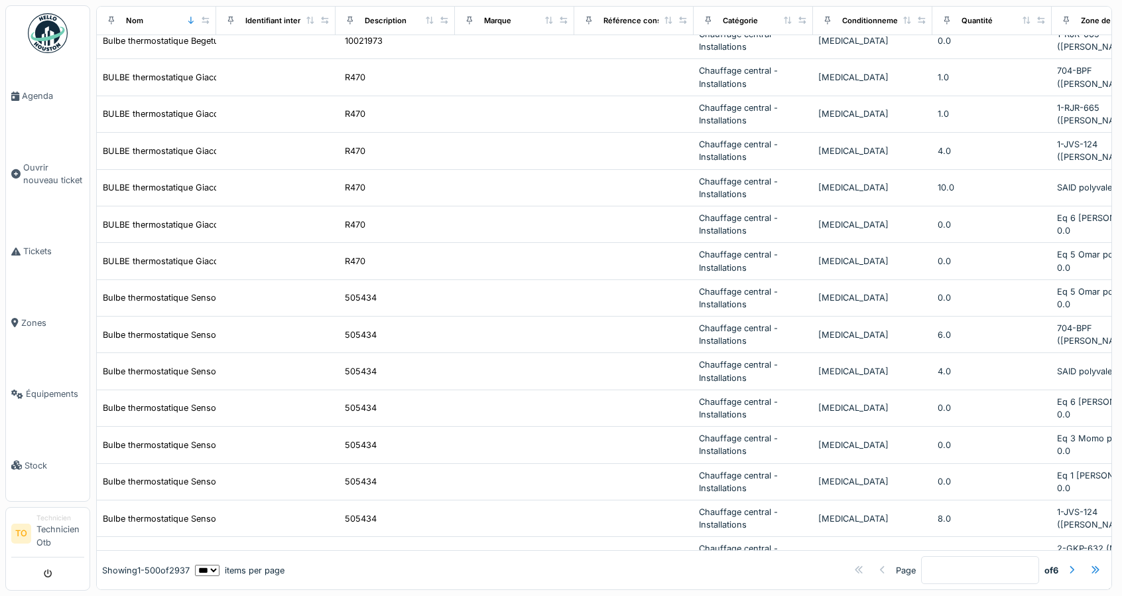
drag, startPoint x: 1102, startPoint y: 350, endPoint x: 1102, endPoint y: 366, distance: 15.9
click at [1102, 381] on div "Produits Modèles Filtres Colonnes Exporter Nom Identifiant interne Description …" at bounding box center [606, 298] width 1032 height 596
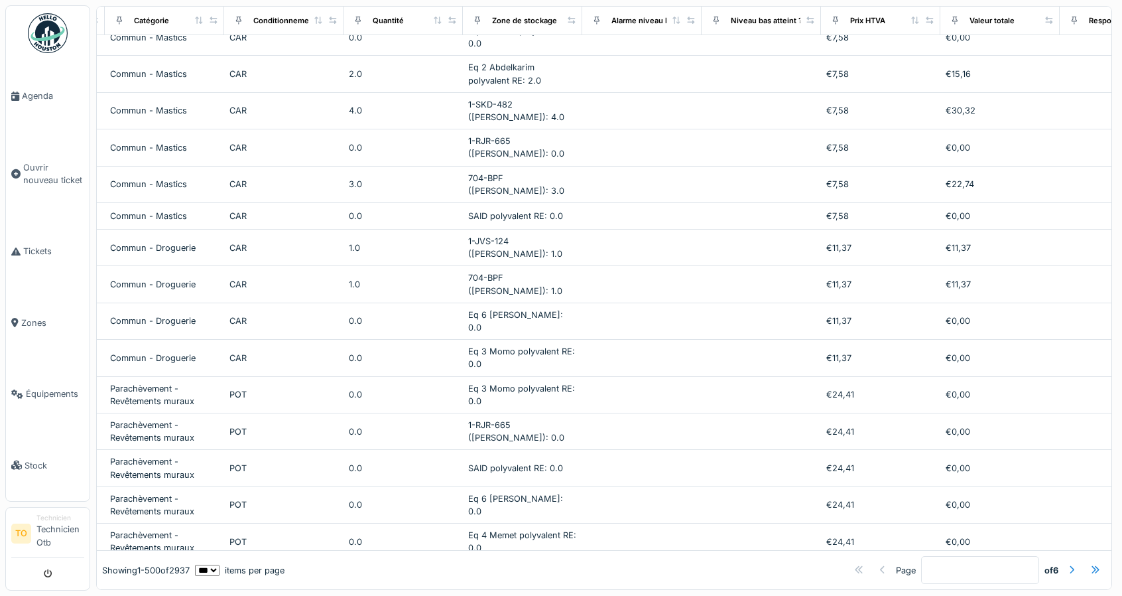
click at [921, 573] on input "*" at bounding box center [980, 570] width 118 height 28
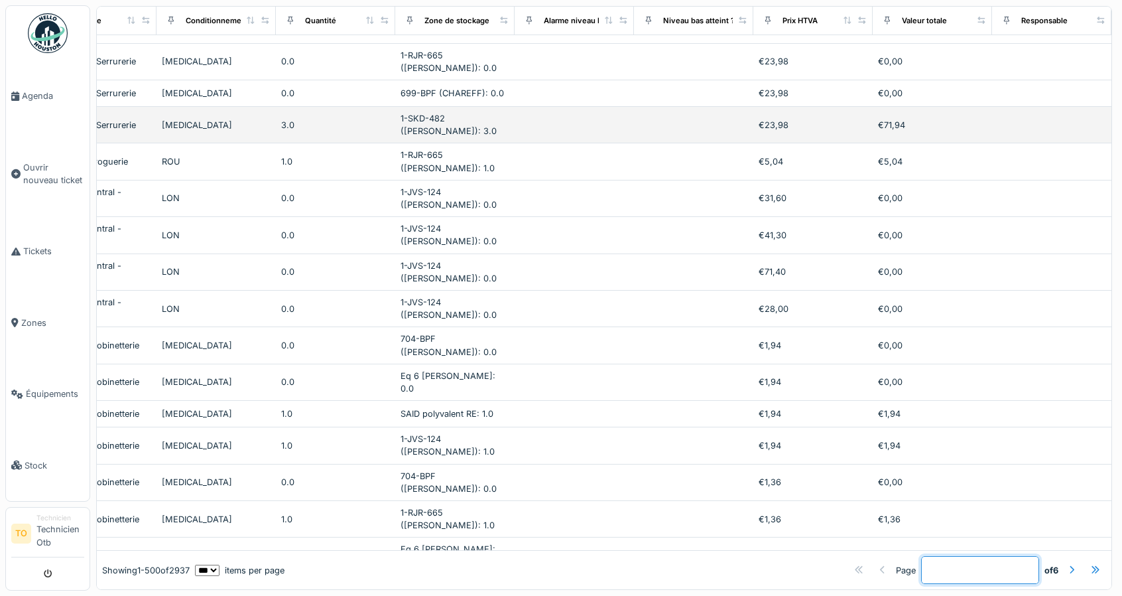
scroll to position [0, 657]
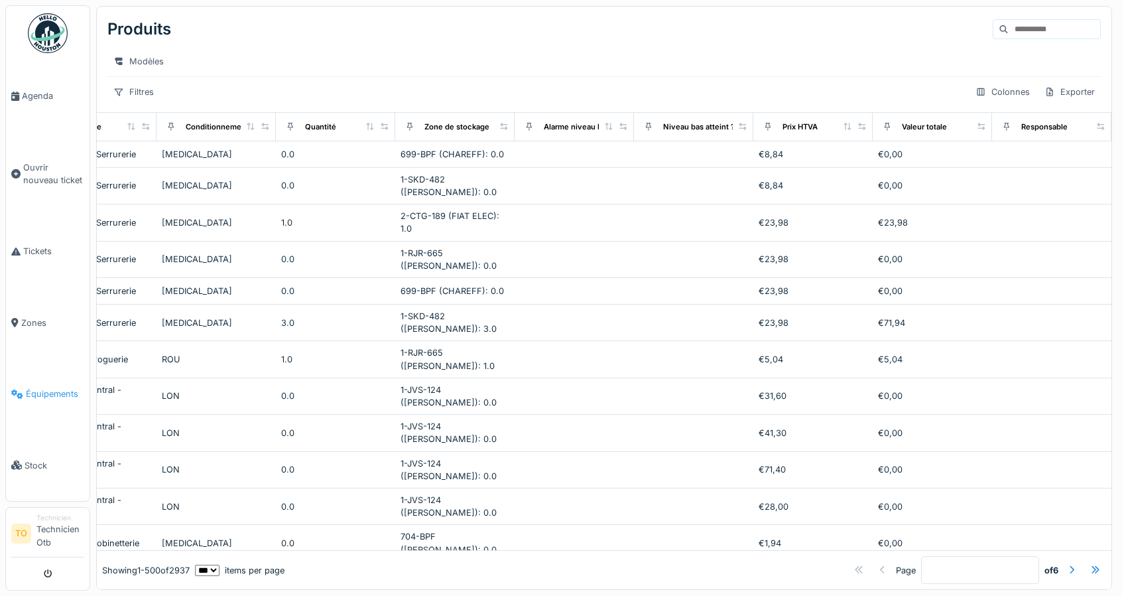
click at [59, 398] on span "Équipements" at bounding box center [55, 393] width 58 height 13
